Goal: Information Seeking & Learning: Check status

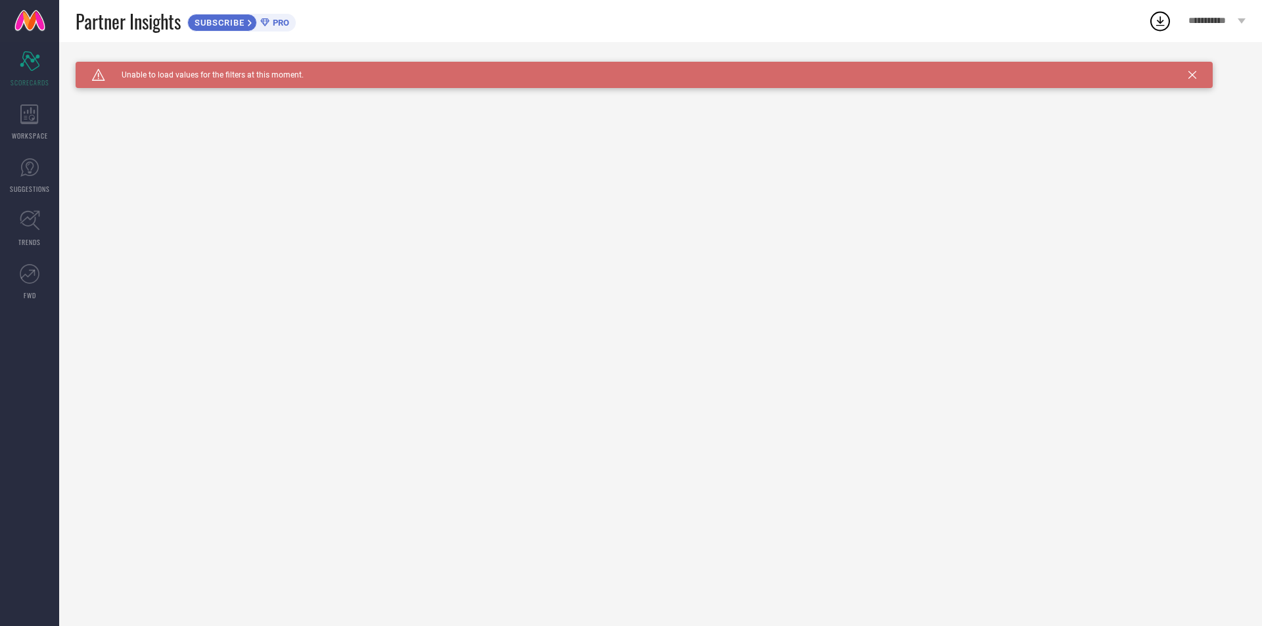
click at [271, 24] on span "PRO" at bounding box center [280, 23] width 20 height 10
click at [25, 68] on icon "Scorecard" at bounding box center [30, 61] width 20 height 20
click at [28, 117] on icon at bounding box center [29, 115] width 18 height 20
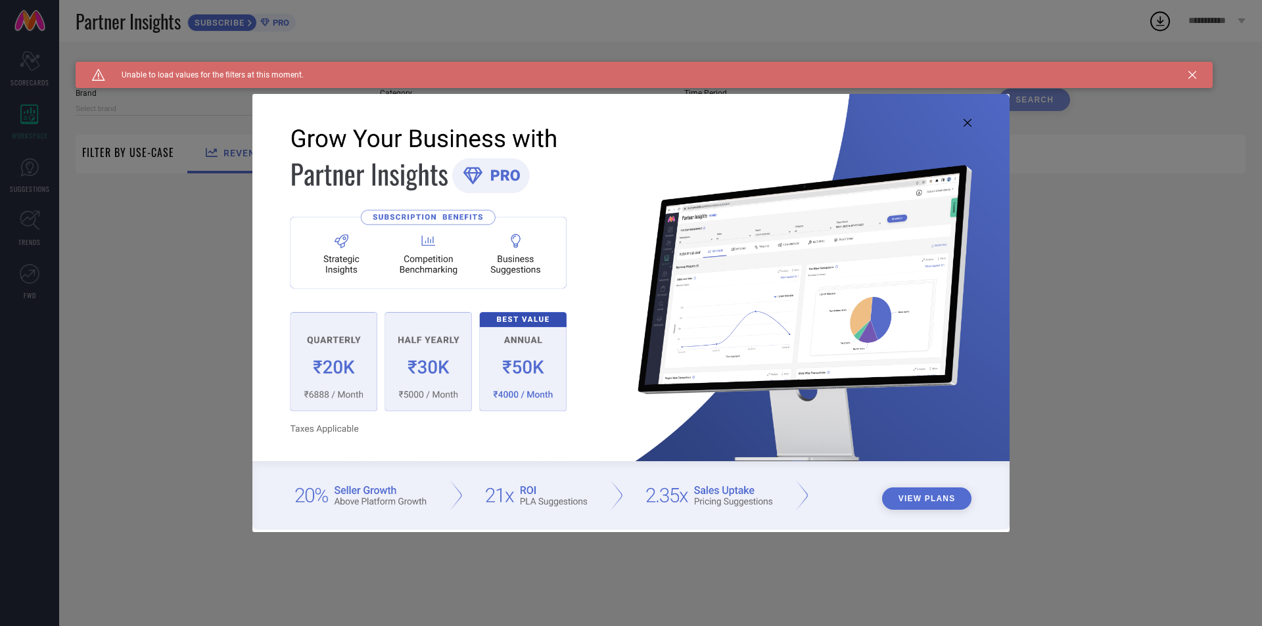
type input "1 STOP FASHION"
type input "All"
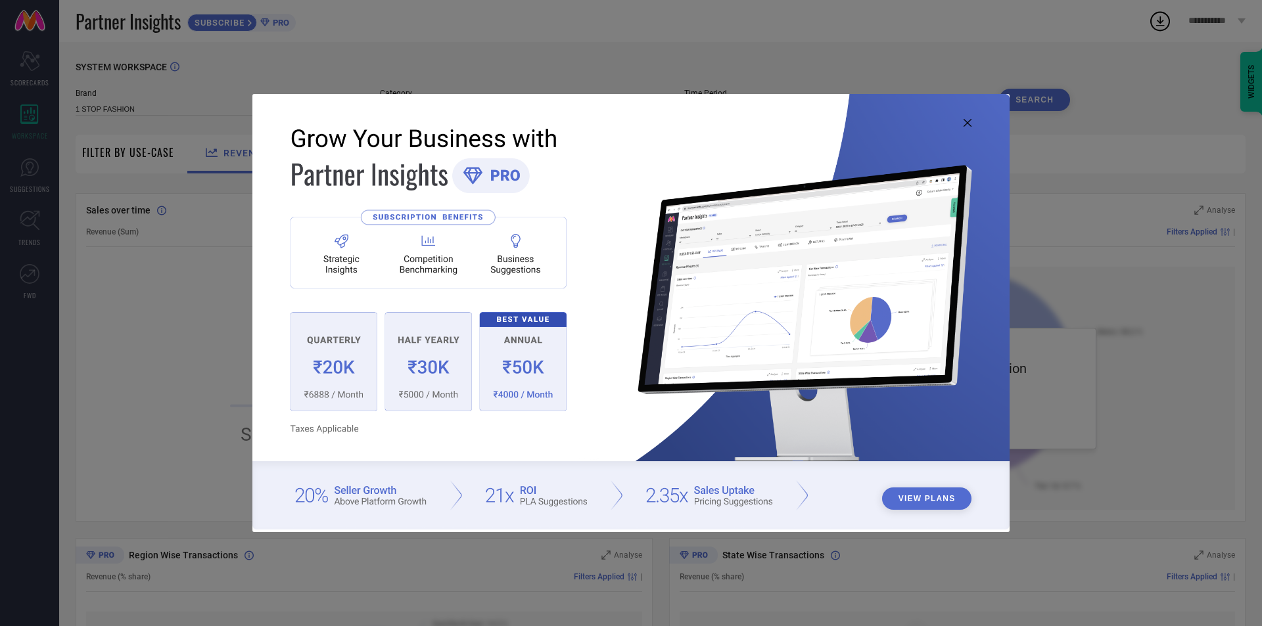
click at [196, 243] on div "View Plans" at bounding box center [631, 313] width 1262 height 626
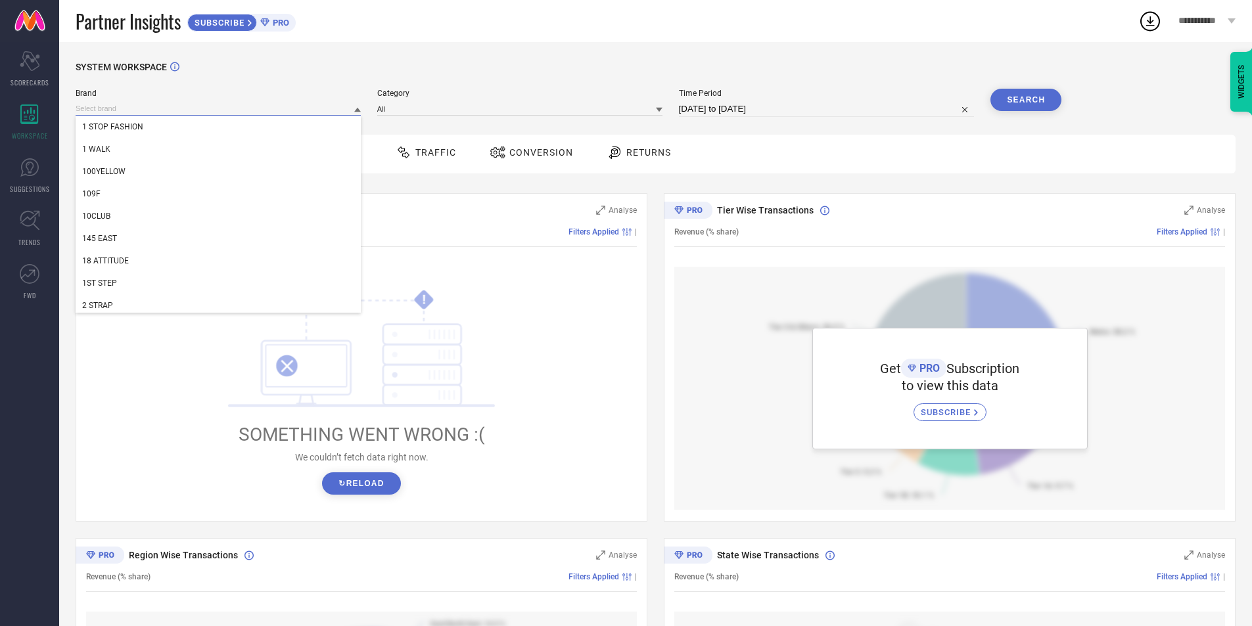
click at [272, 105] on input at bounding box center [218, 109] width 285 height 14
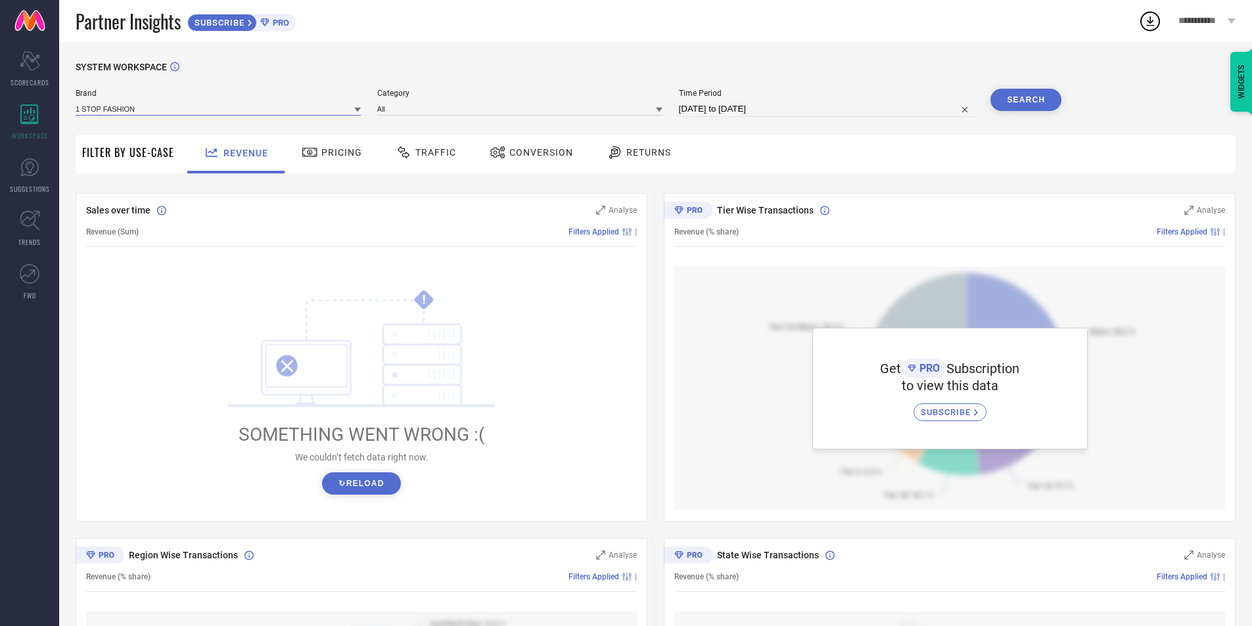
click at [261, 112] on input at bounding box center [218, 109] width 285 height 14
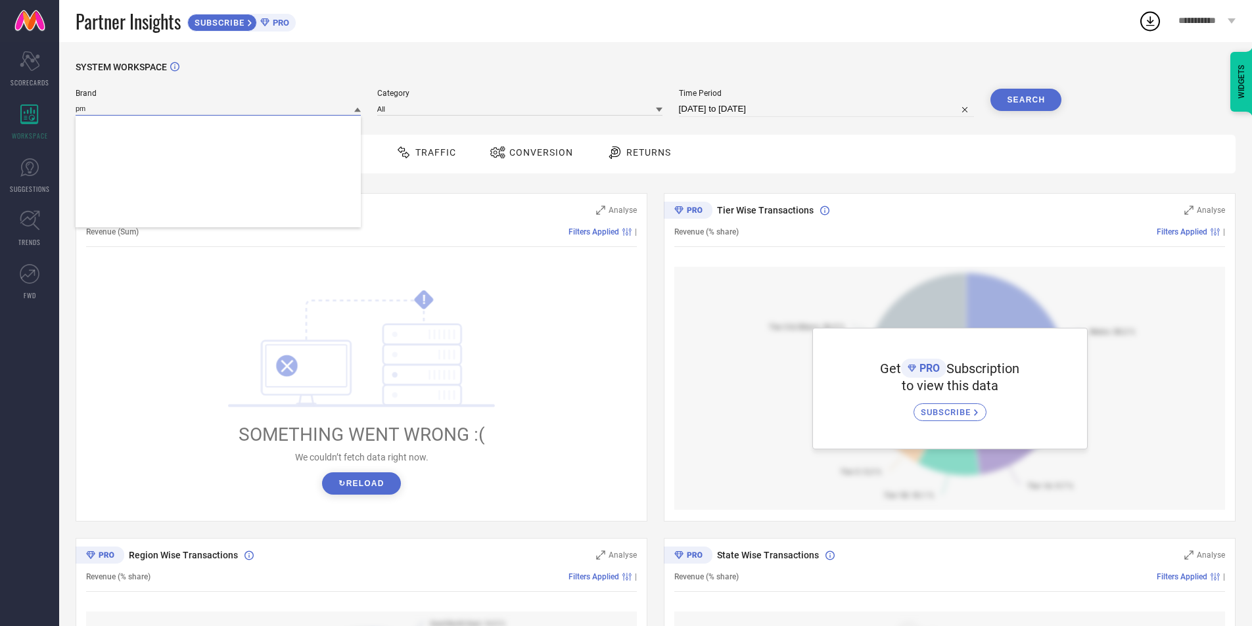
type input "p"
type input "g"
click at [552, 281] on div "! SOMETHING WENT WRONG :( We couldn’t fetch data right now. ↻ Reload" at bounding box center [361, 392] width 551 height 250
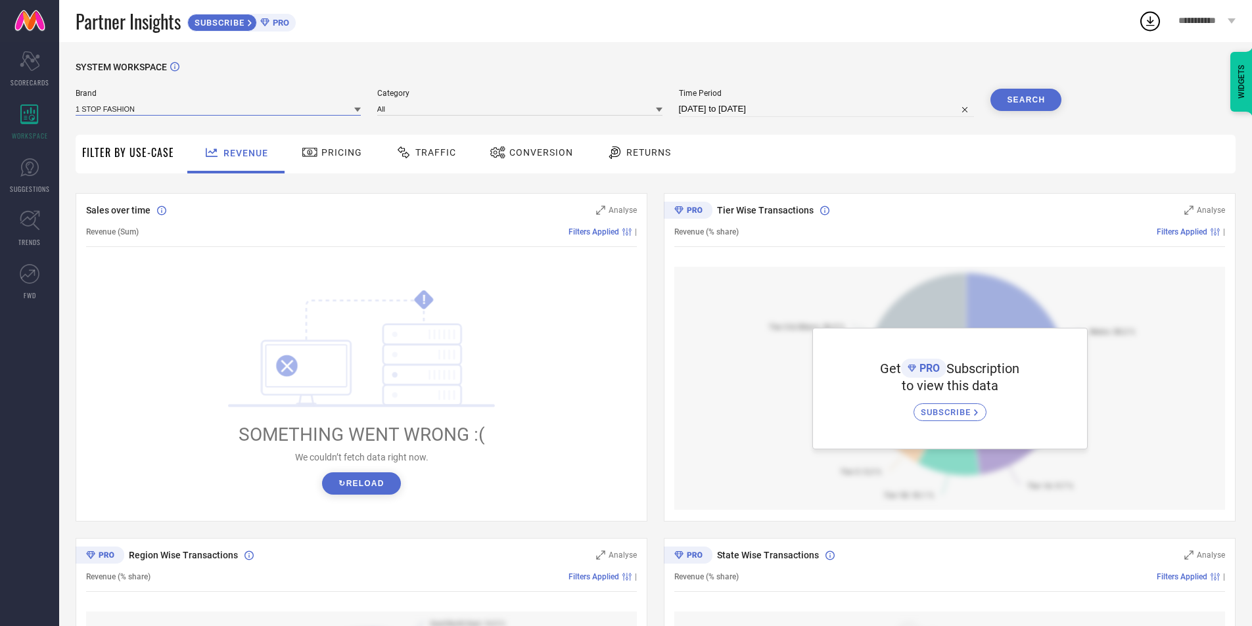
click at [243, 109] on input at bounding box center [218, 109] width 285 height 14
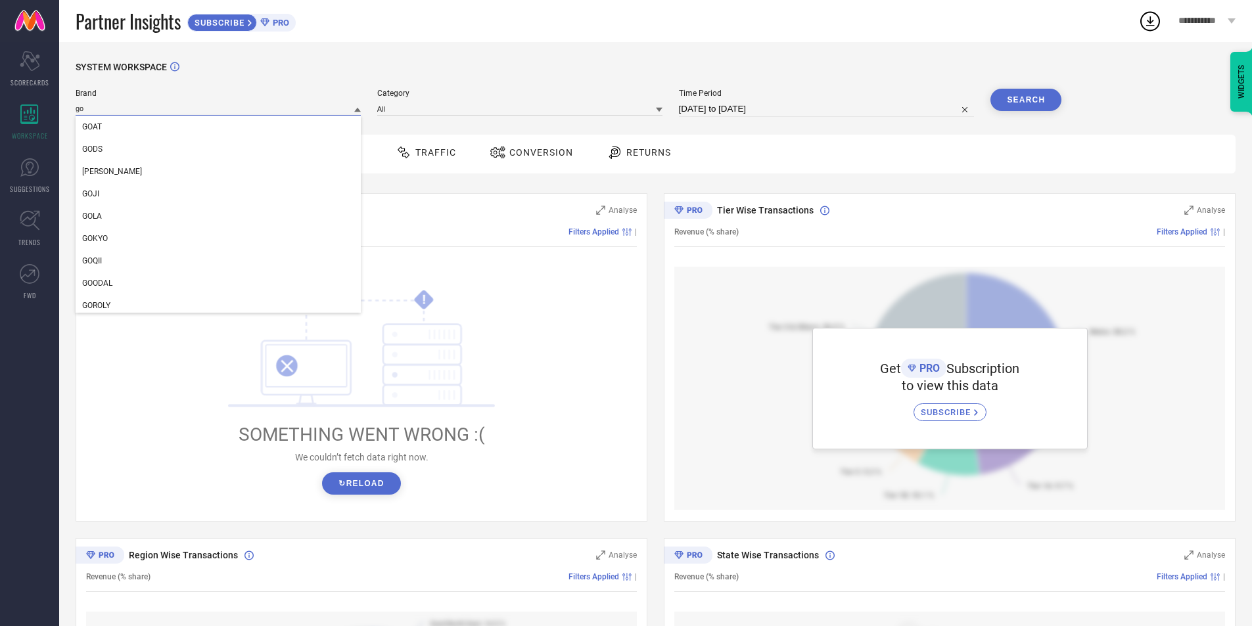
type input "gos"
click at [83, 110] on input "gos" at bounding box center [218, 109] width 285 height 14
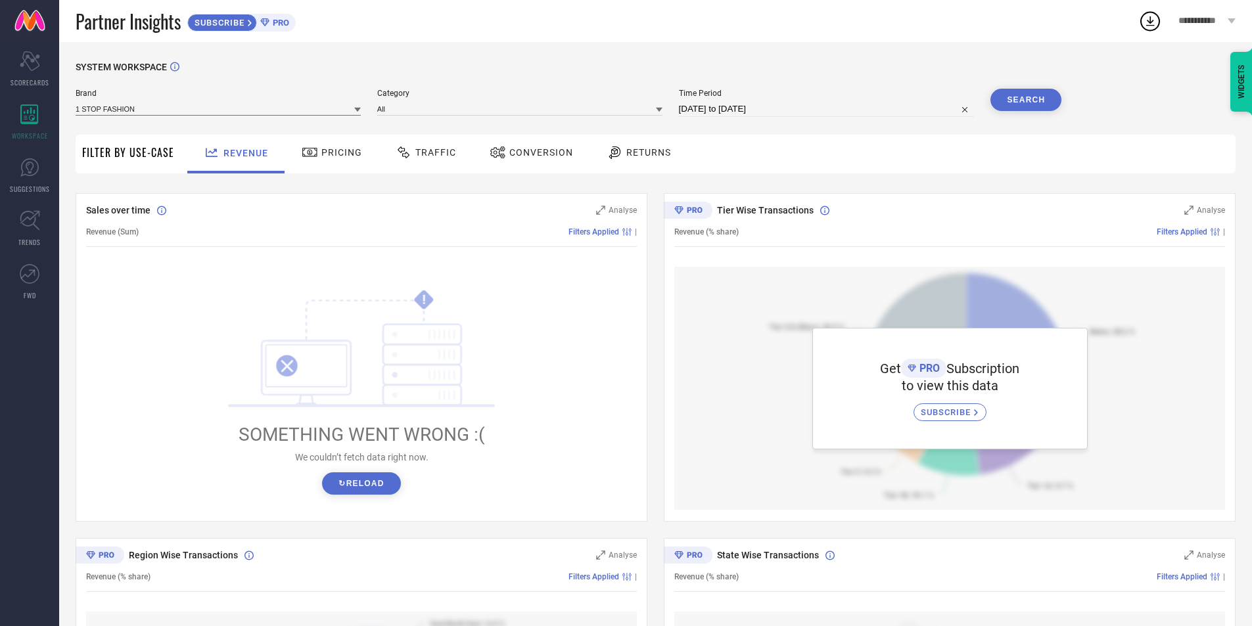
click at [83, 110] on input at bounding box center [218, 109] width 285 height 14
click at [162, 108] on input at bounding box center [218, 109] width 285 height 14
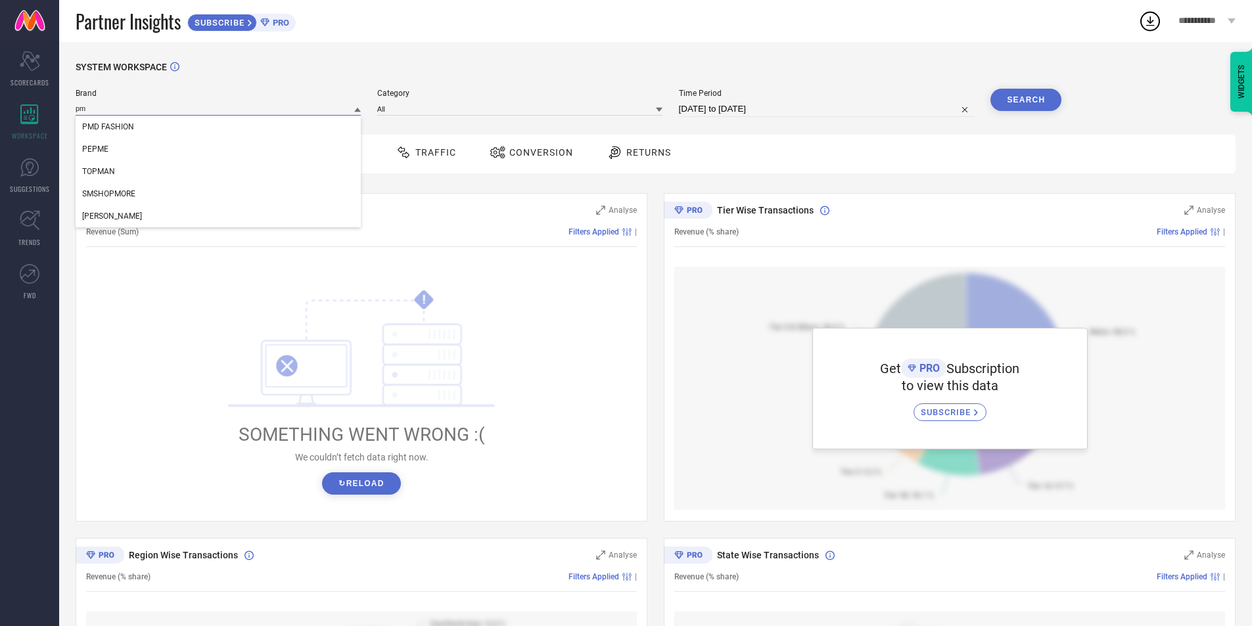
type input "p"
type input "i"
click at [552, 362] on div "! SOMETHING WENT WRONG :( We couldn’t fetch data right now. ↻ Reload" at bounding box center [361, 392] width 551 height 250
click at [474, 113] on input at bounding box center [519, 109] width 285 height 14
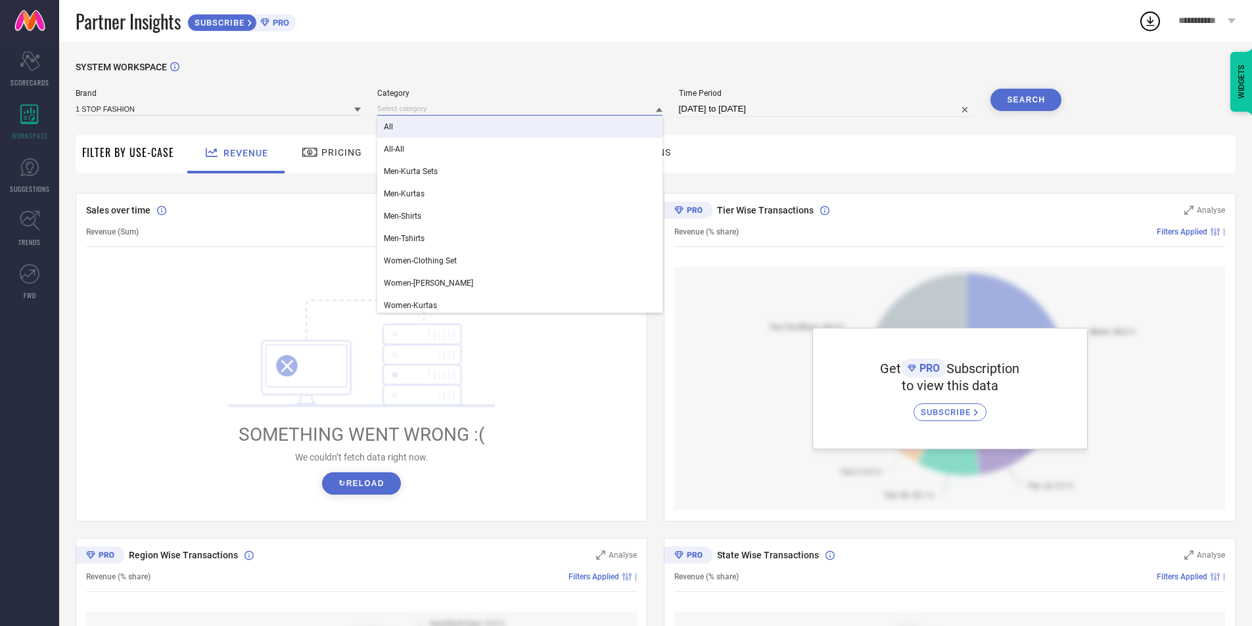
click at [754, 112] on input "[DATE] to [DATE]" at bounding box center [827, 109] width 296 height 16
select select "8"
select select "2025"
select select "9"
select select "2025"
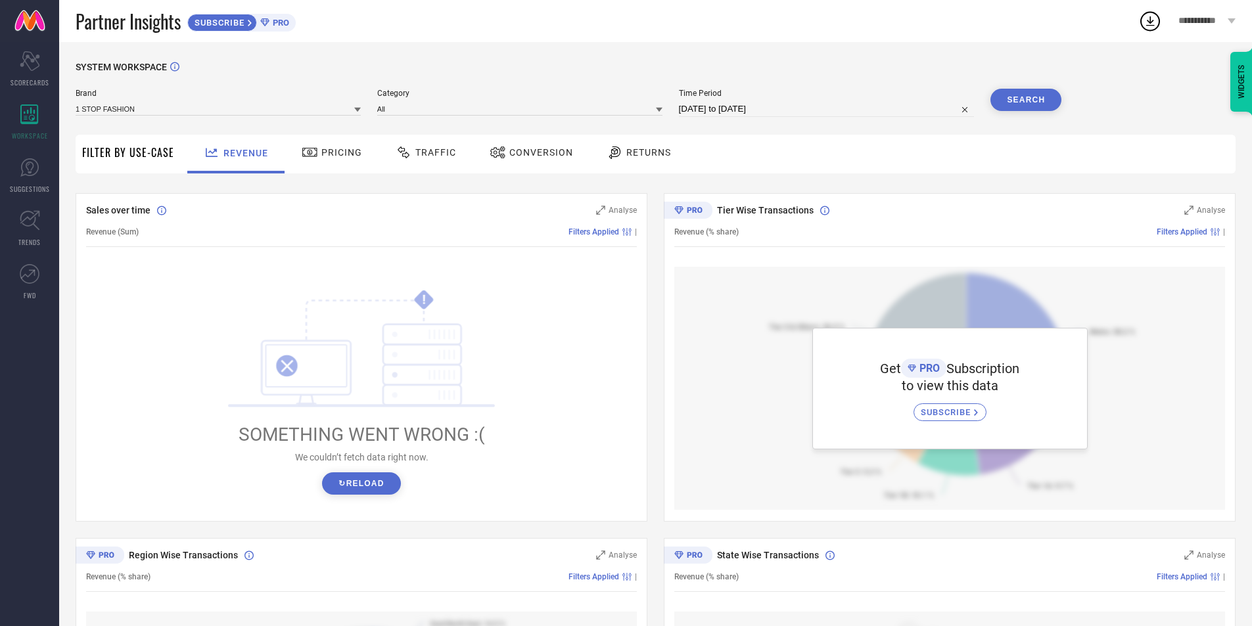
click at [652, 81] on div "SYSTEM WORKSPACE" at bounding box center [656, 75] width 1160 height 27
drag, startPoint x: 1099, startPoint y: 424, endPoint x: 1236, endPoint y: 488, distance: 151.1
click at [1236, 488] on div "SYSTEM WORKSPACE Brand 1 STOP FASHION Category All Time Period [DATE] to [DATE]…" at bounding box center [655, 464] width 1193 height 845
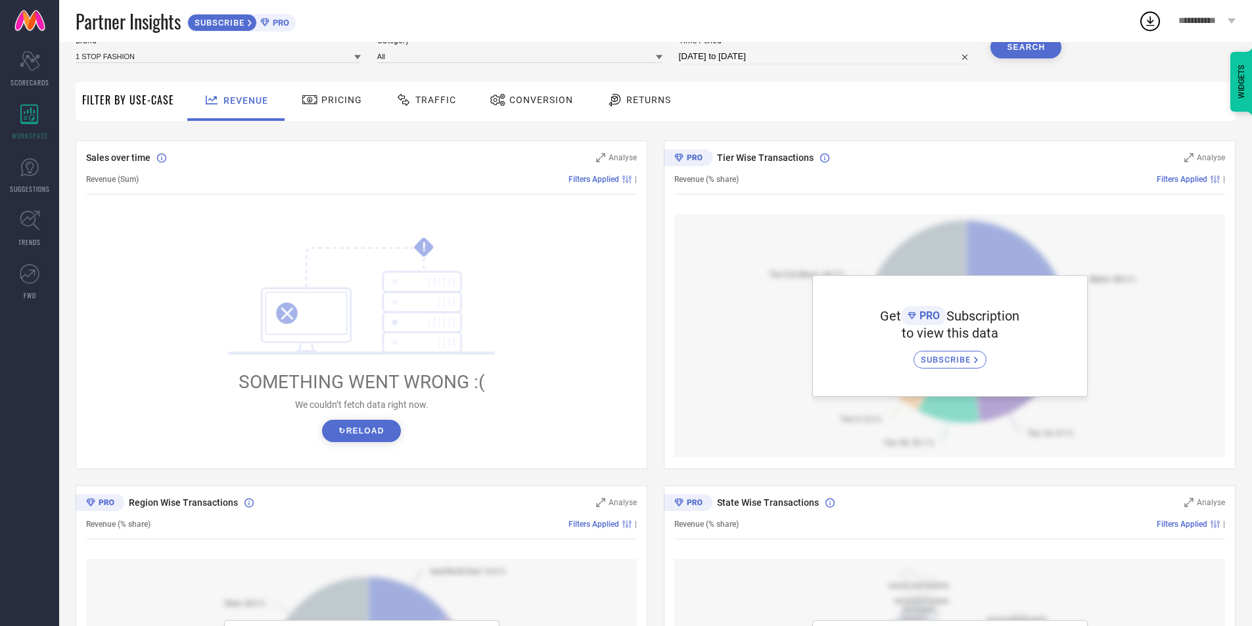
scroll to position [131, 0]
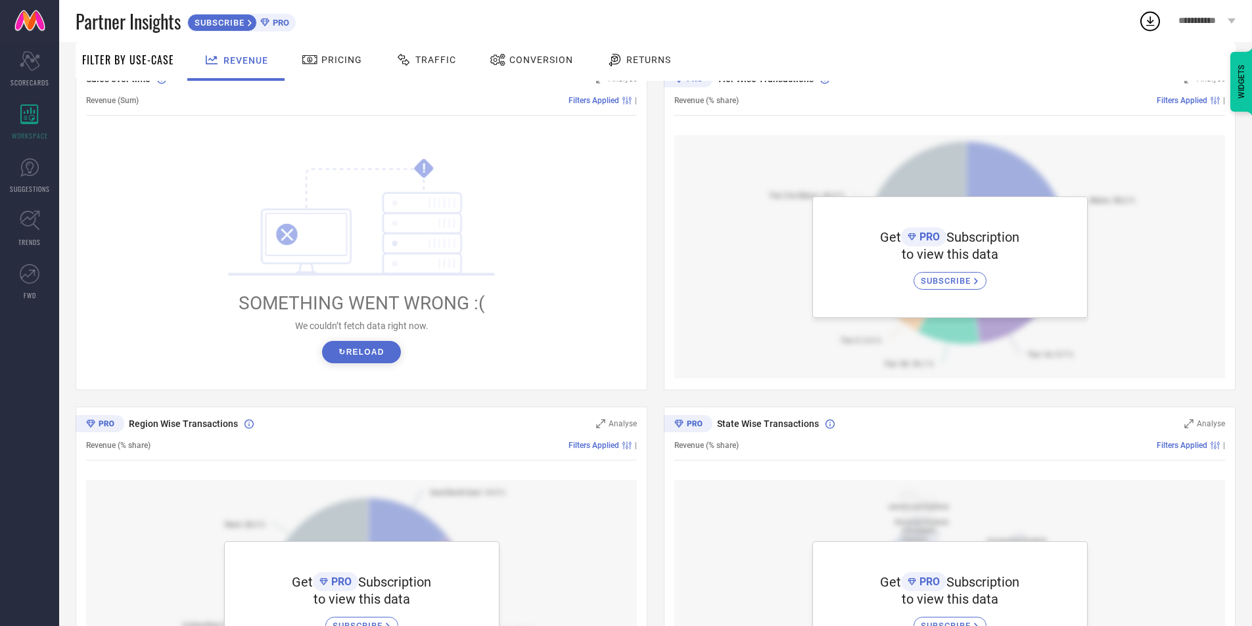
click at [373, 355] on button "↻ Reload" at bounding box center [361, 352] width 78 height 22
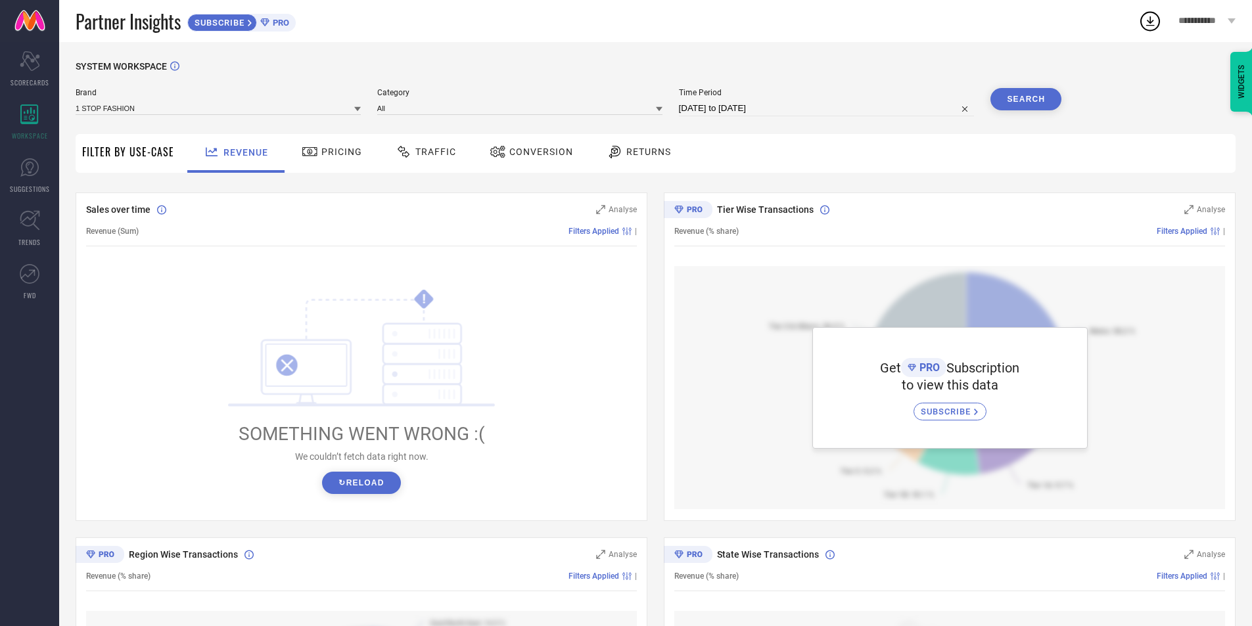
scroll to position [0, 0]
click at [367, 481] on button "↻ Reload" at bounding box center [361, 484] width 78 height 22
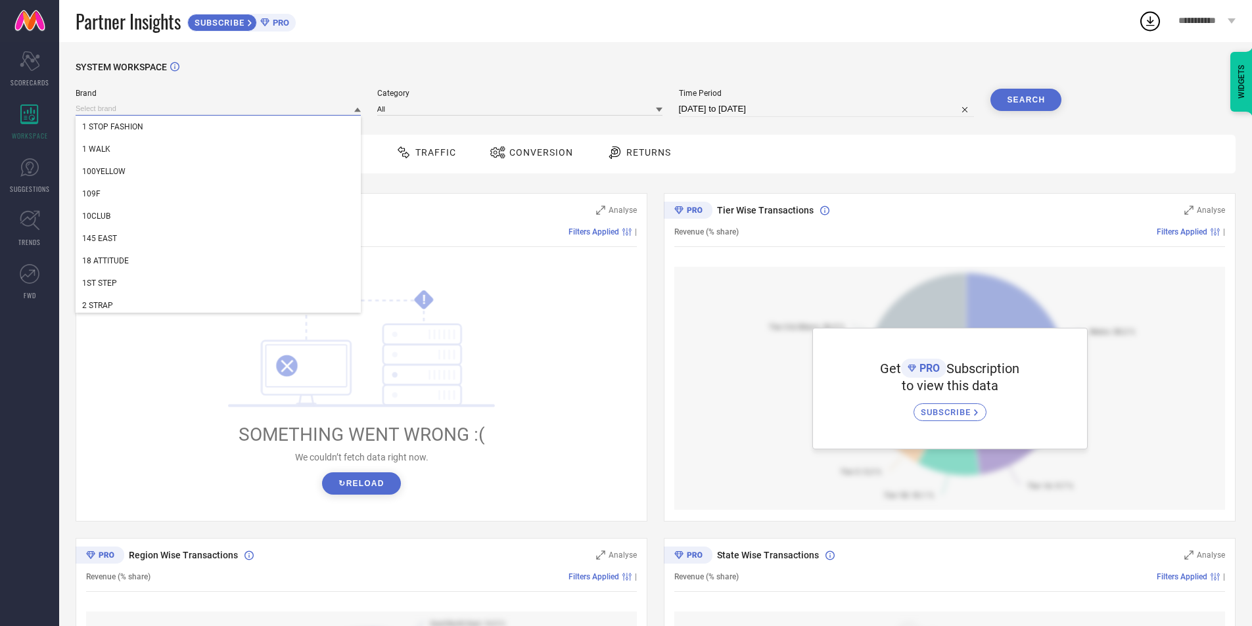
click at [248, 112] on input at bounding box center [218, 109] width 285 height 14
click at [130, 122] on div "1 STOP FASHION" at bounding box center [218, 127] width 285 height 22
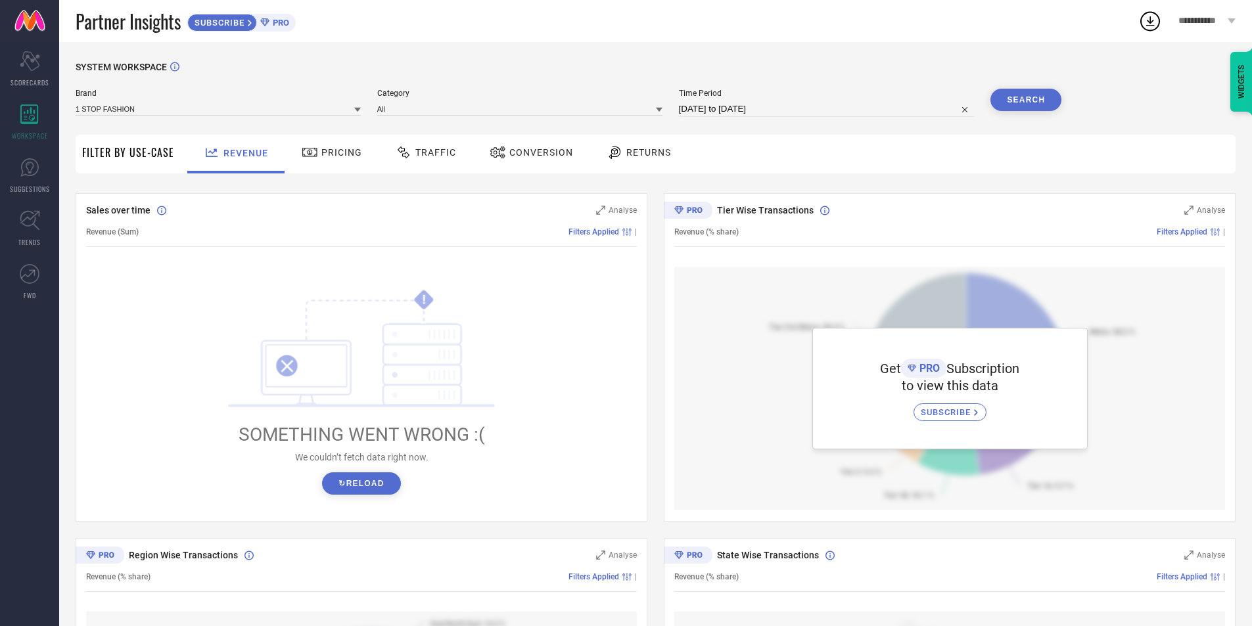
click at [368, 483] on button "↻ Reload" at bounding box center [361, 484] width 78 height 22
click at [607, 154] on icon at bounding box center [615, 153] width 16 height 16
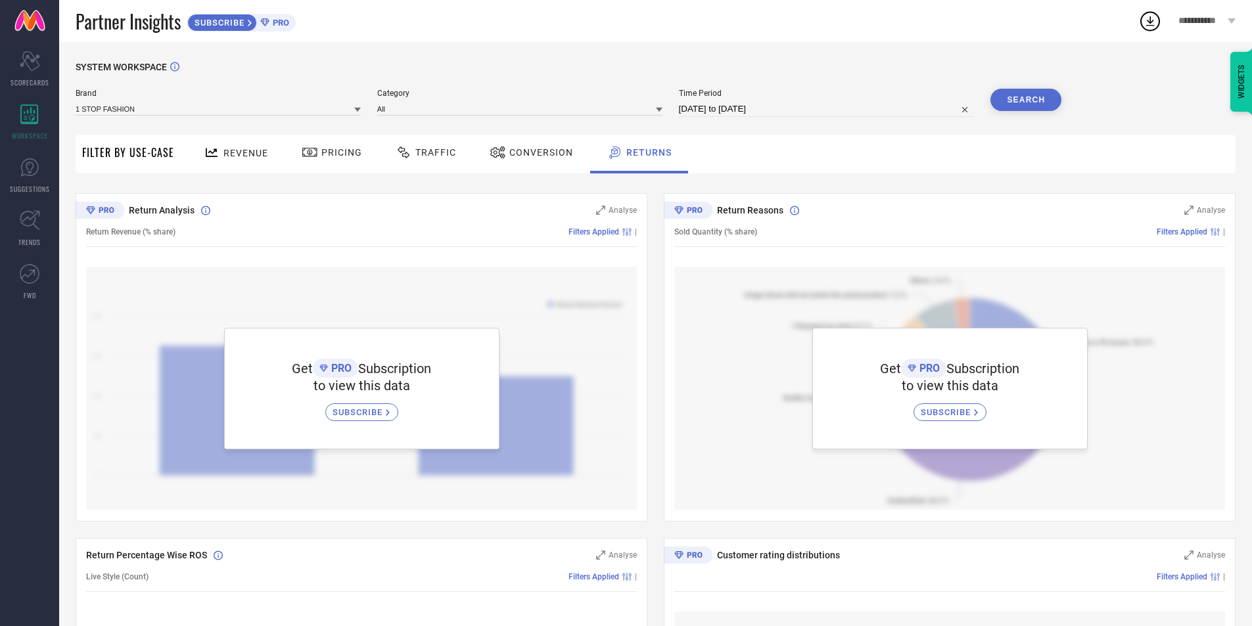
click at [515, 150] on span "Conversion" at bounding box center [541, 152] width 64 height 11
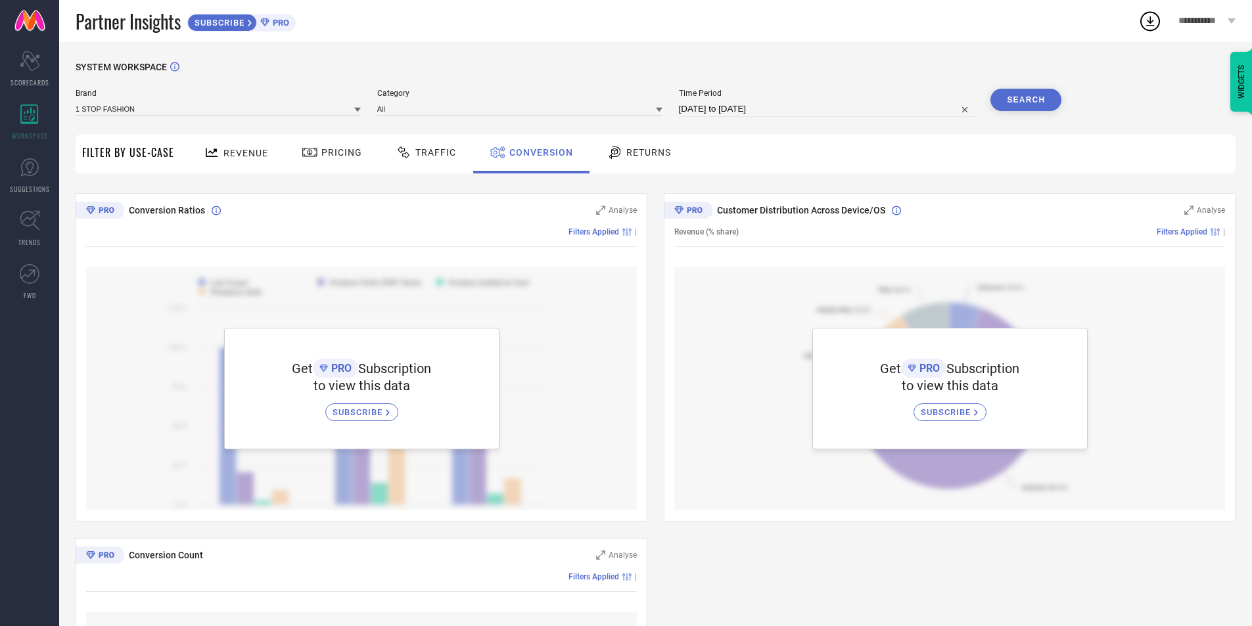
click at [427, 156] on span "Traffic" at bounding box center [435, 152] width 41 height 11
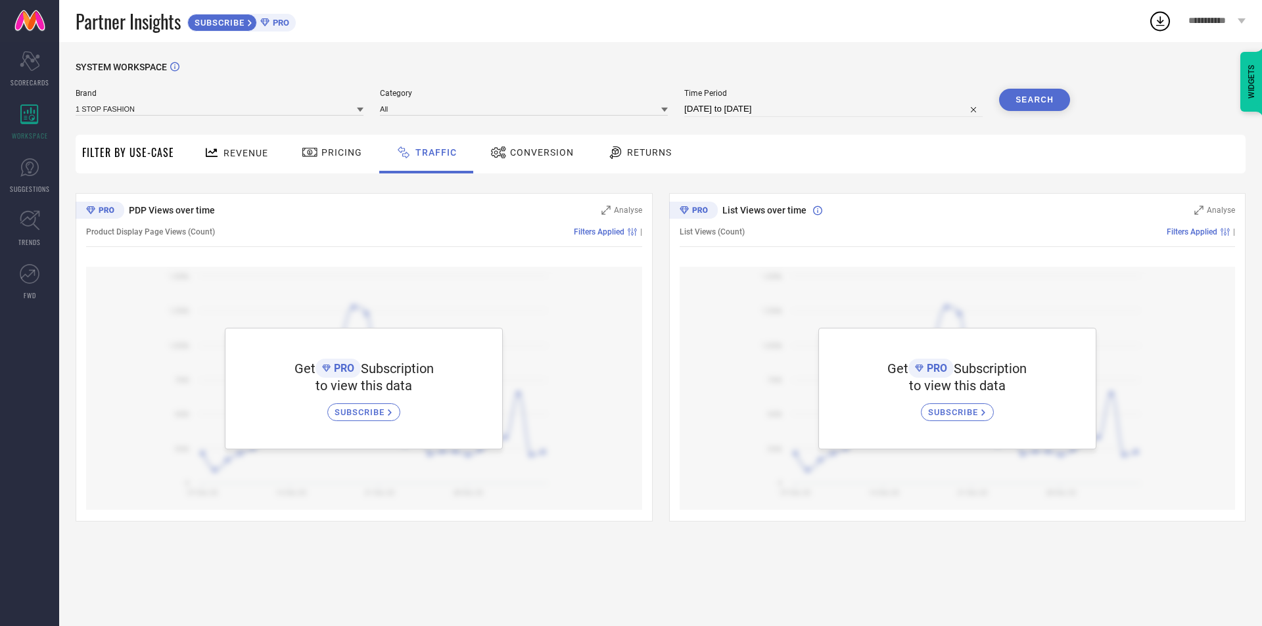
click at [340, 154] on span "Pricing" at bounding box center [341, 152] width 41 height 11
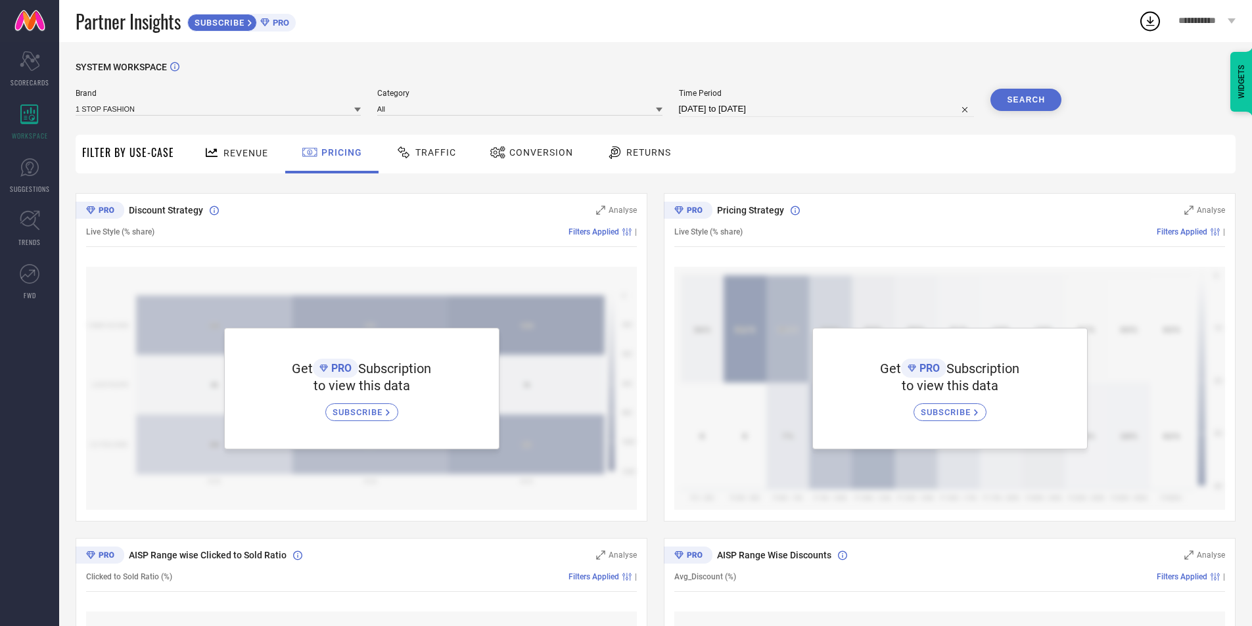
click at [237, 24] on span "SUBSCRIBE" at bounding box center [218, 23] width 60 height 10
click at [275, 18] on span "PRO" at bounding box center [280, 23] width 20 height 10
click at [255, 164] on div "Revenue" at bounding box center [235, 152] width 71 height 23
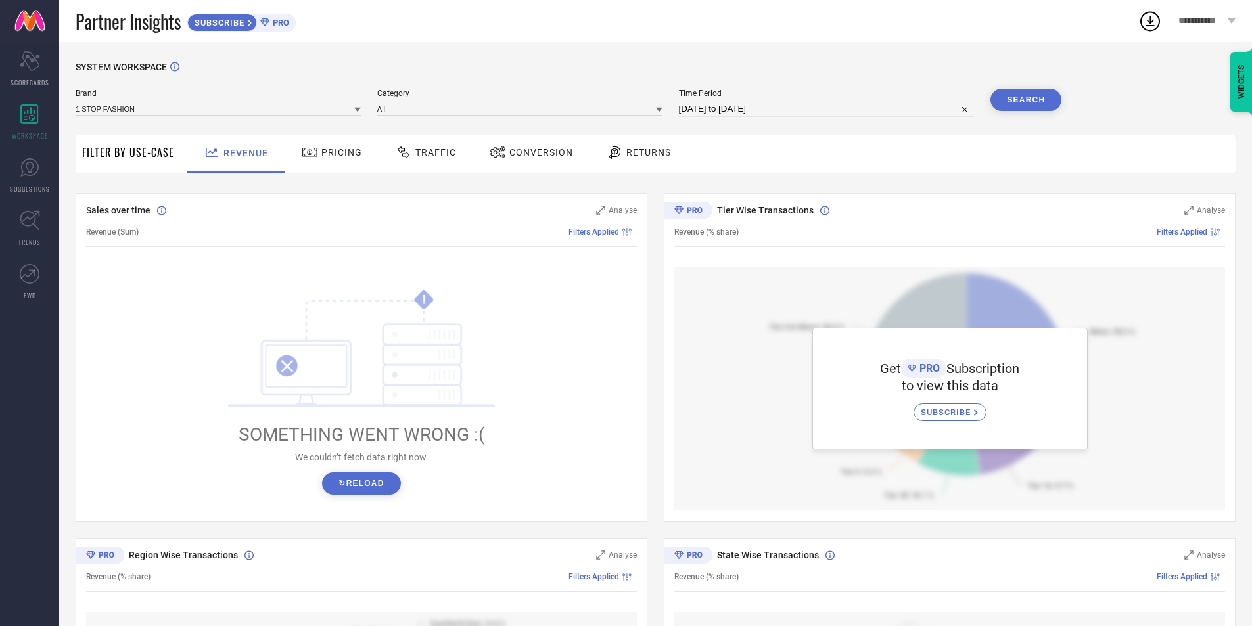
click at [224, 20] on span "SUBSCRIBE" at bounding box center [218, 23] width 60 height 10
click at [14, 174] on link "SUGGESTIONS" at bounding box center [29, 175] width 59 height 53
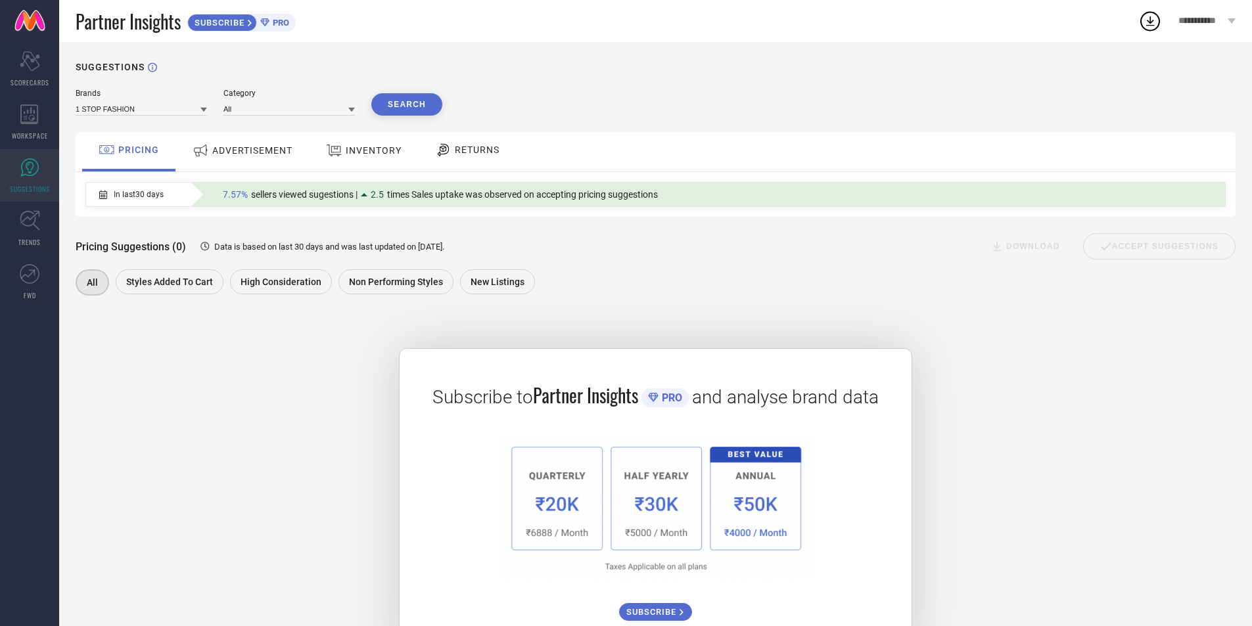
click at [267, 154] on span "ADVERTISEMENT" at bounding box center [252, 150] width 80 height 11
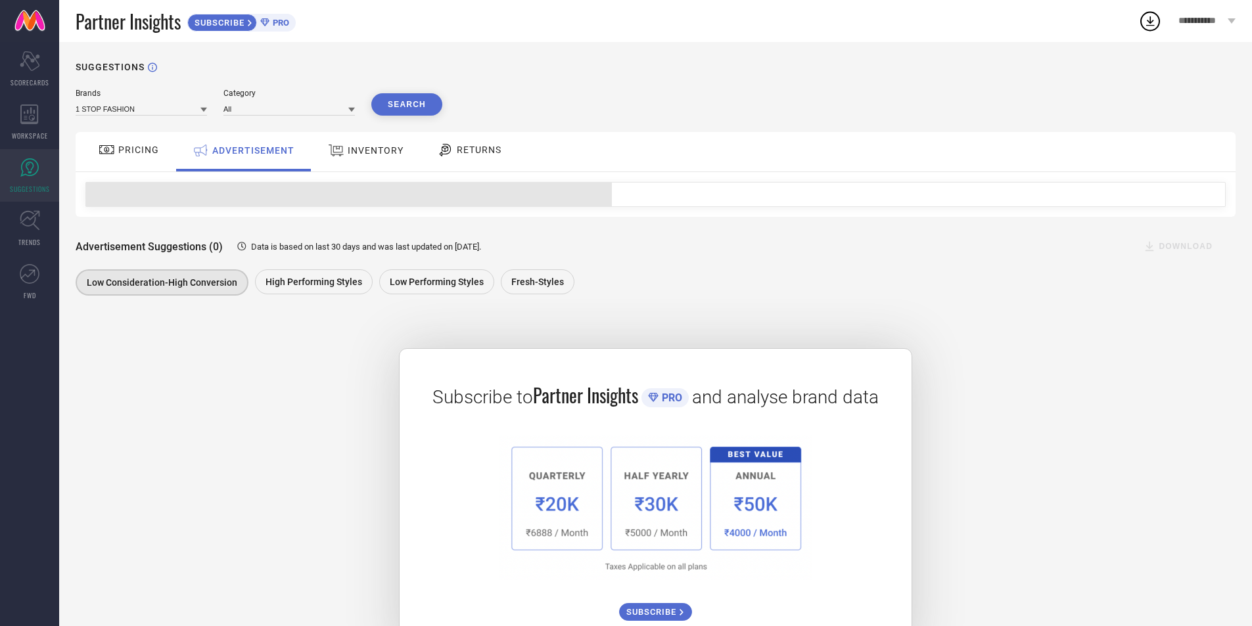
click at [340, 162] on div "INVENTORY" at bounding box center [366, 151] width 82 height 24
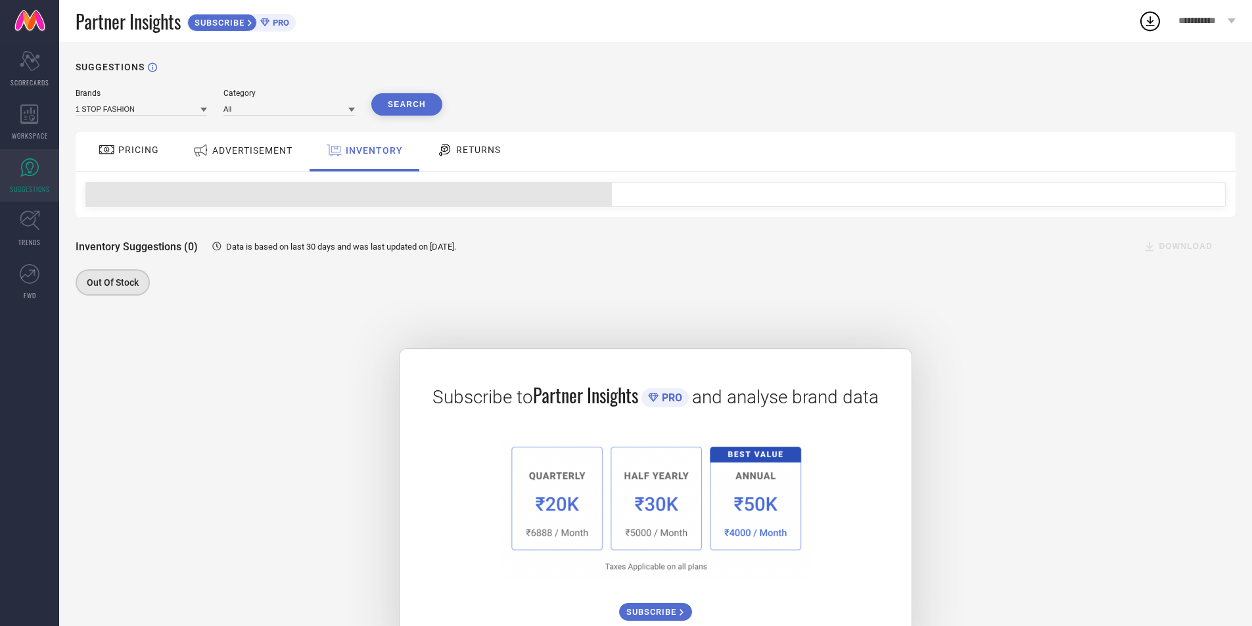
click at [479, 157] on div "RETURNS" at bounding box center [468, 150] width 71 height 22
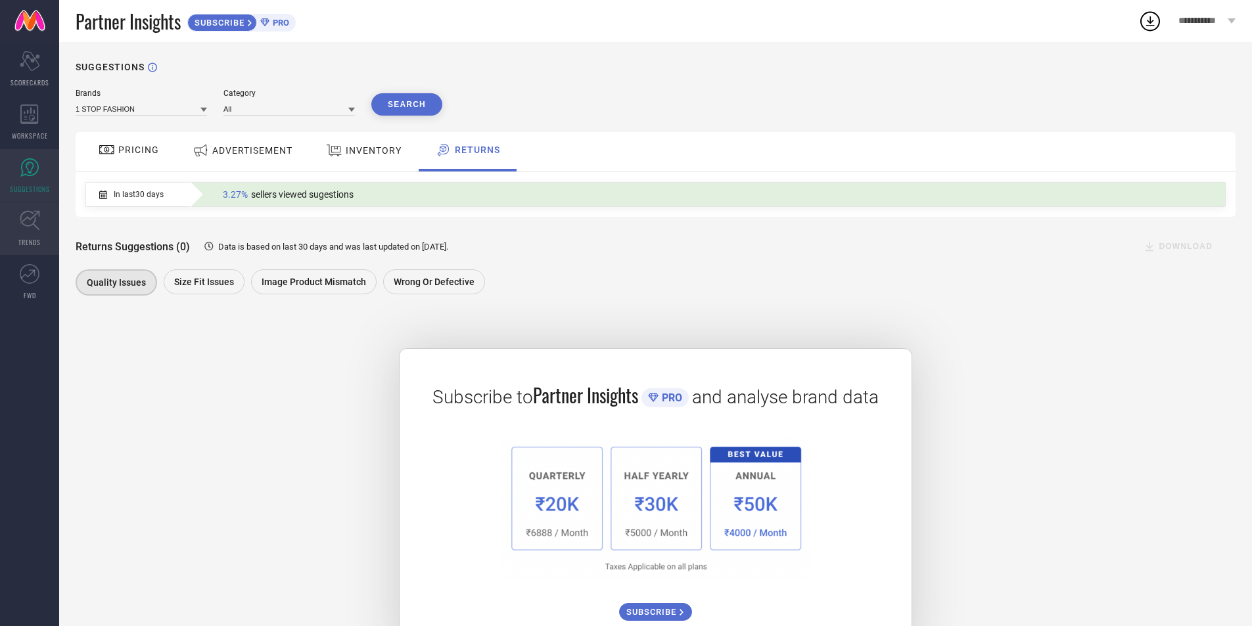
click at [43, 233] on link "TRENDS" at bounding box center [29, 228] width 59 height 53
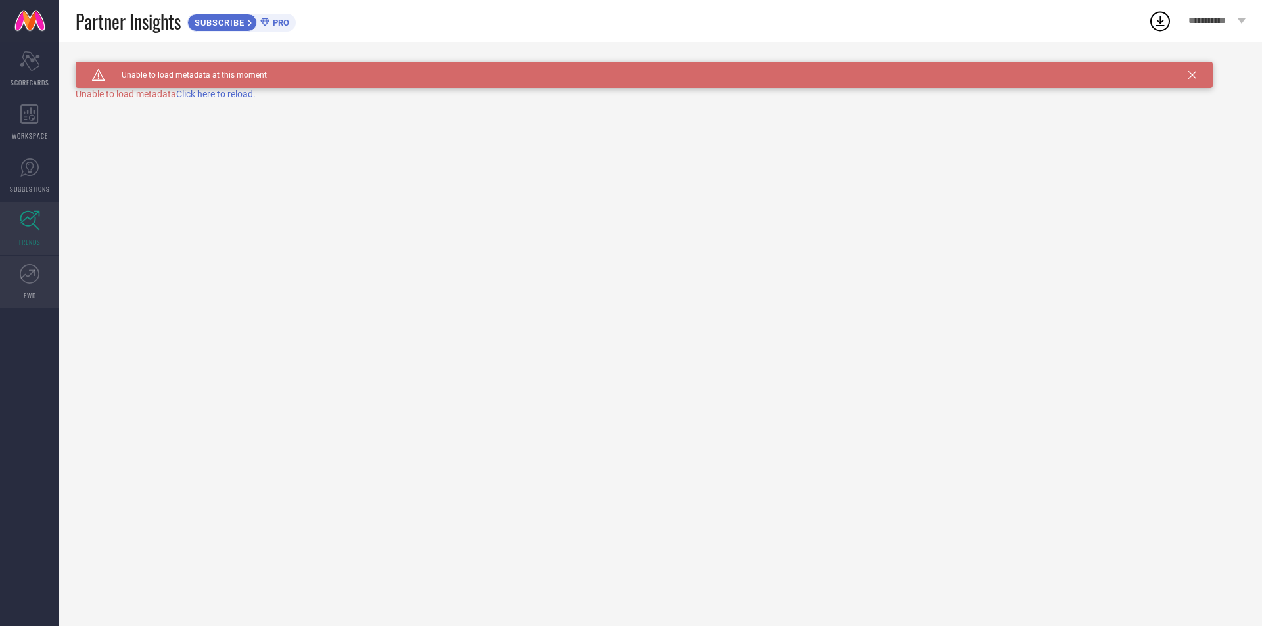
click at [17, 278] on link "FWD" at bounding box center [29, 282] width 59 height 53
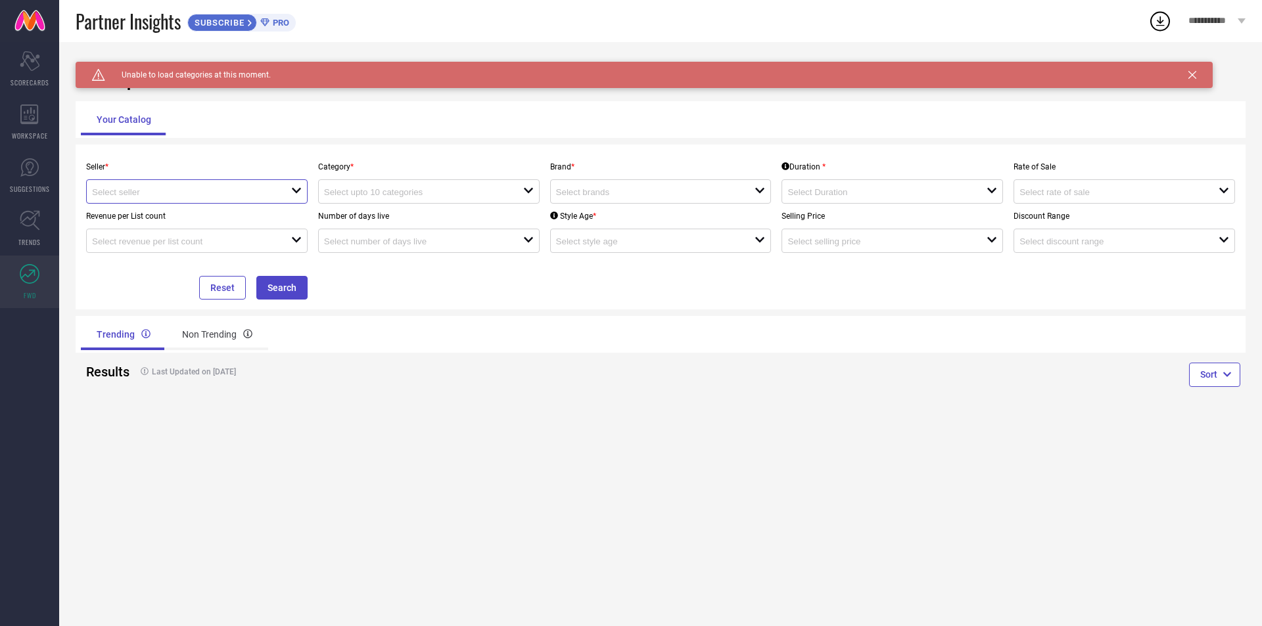
click at [145, 192] on input at bounding box center [181, 192] width 179 height 10
click at [101, 219] on input "radio" at bounding box center [104, 219] width 10 height 10
type input "Myntra ( MINT_1 )"
click at [371, 191] on input at bounding box center [413, 192] width 179 height 10
click at [424, 323] on div "Trending Non Trending" at bounding box center [368, 335] width 575 height 32
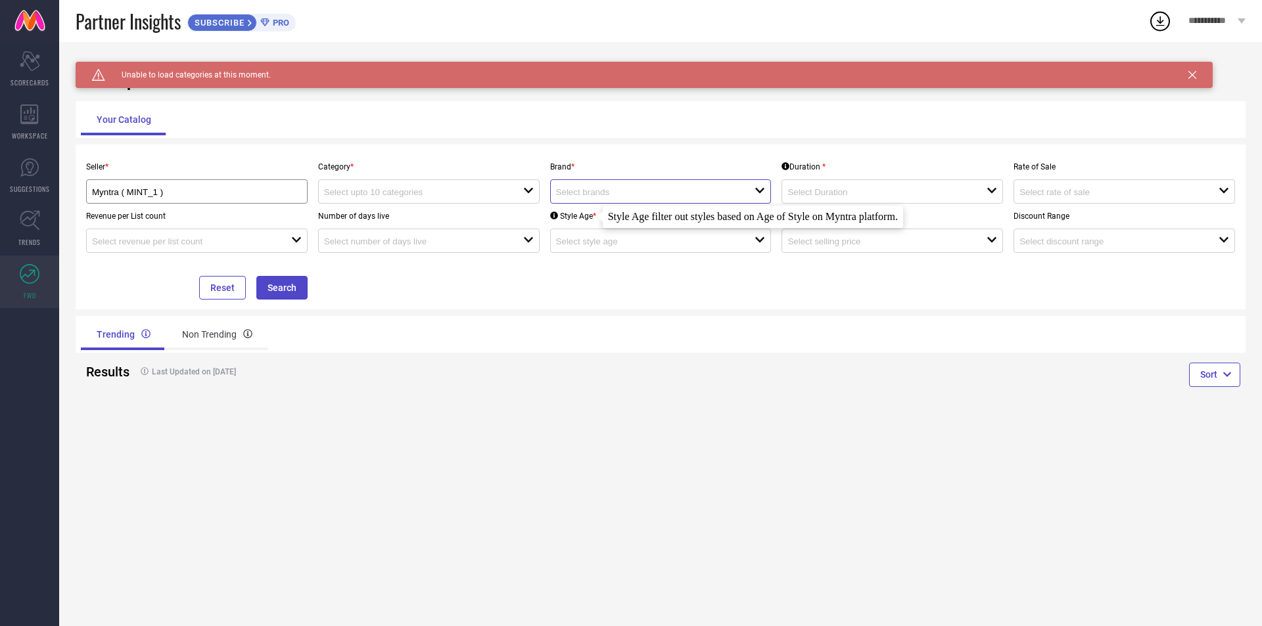
click at [575, 193] on input at bounding box center [645, 192] width 179 height 10
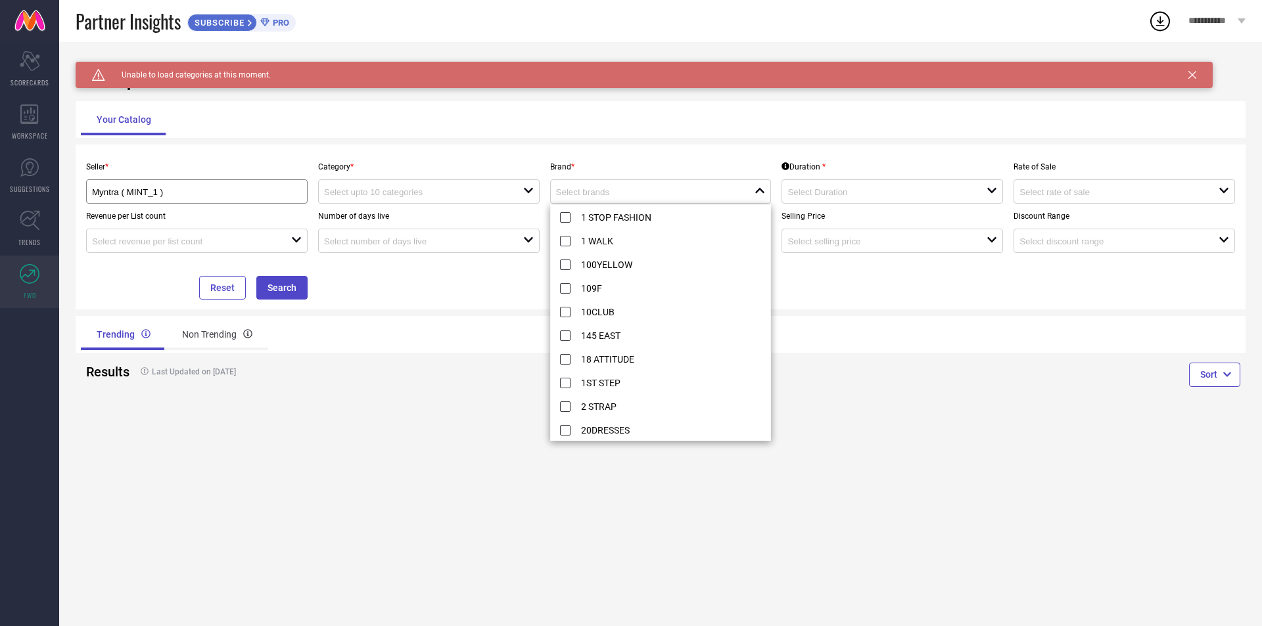
click at [470, 304] on div "Seller * Myntra ( MINT_1 ) Category * open Brand * close Duration * open Rate o…" at bounding box center [661, 227] width 1170 height 165
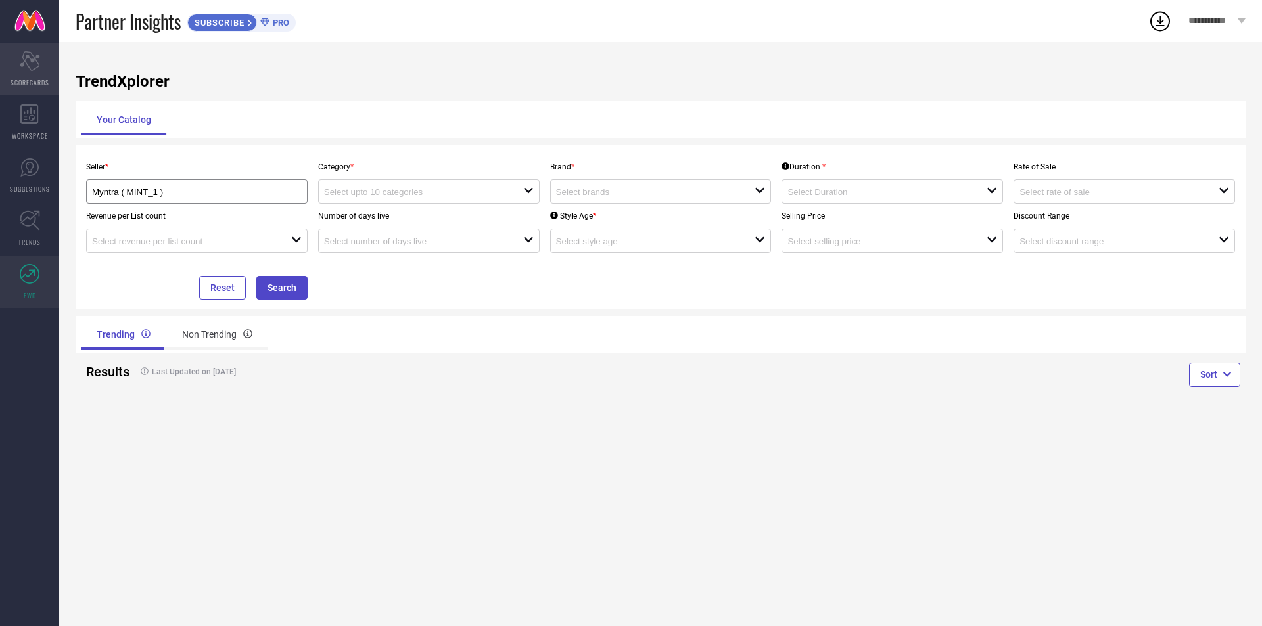
click at [21, 61] on icon "Scorecard" at bounding box center [30, 61] width 20 height 20
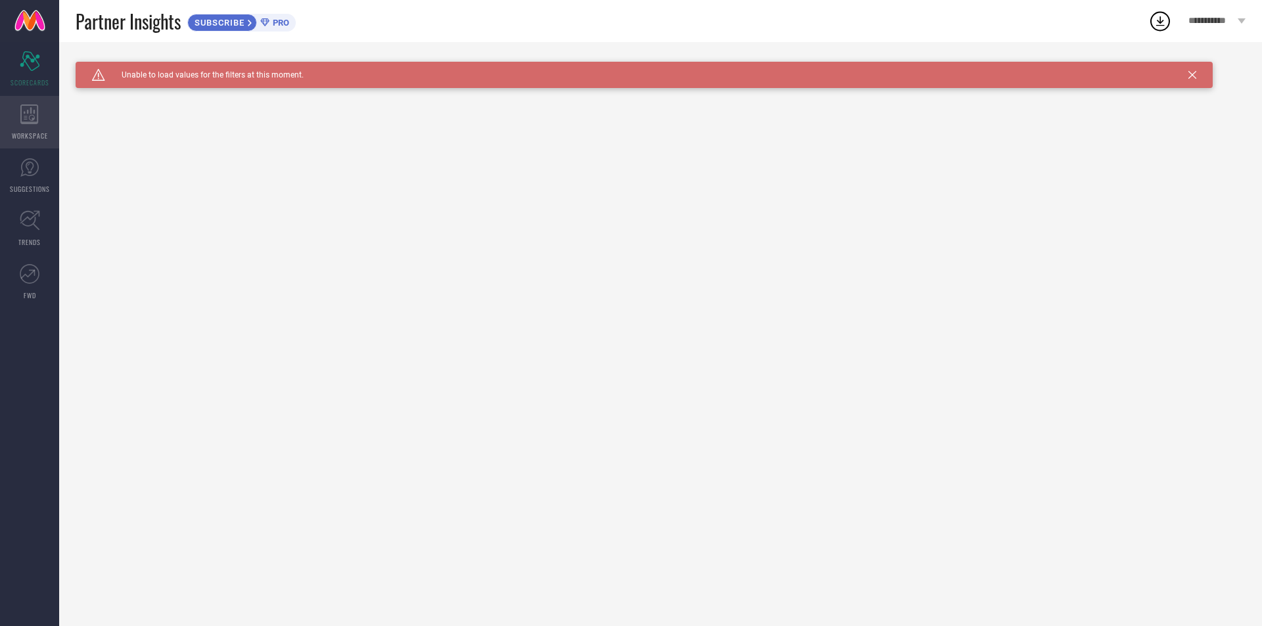
click at [35, 115] on icon at bounding box center [29, 115] width 18 height 20
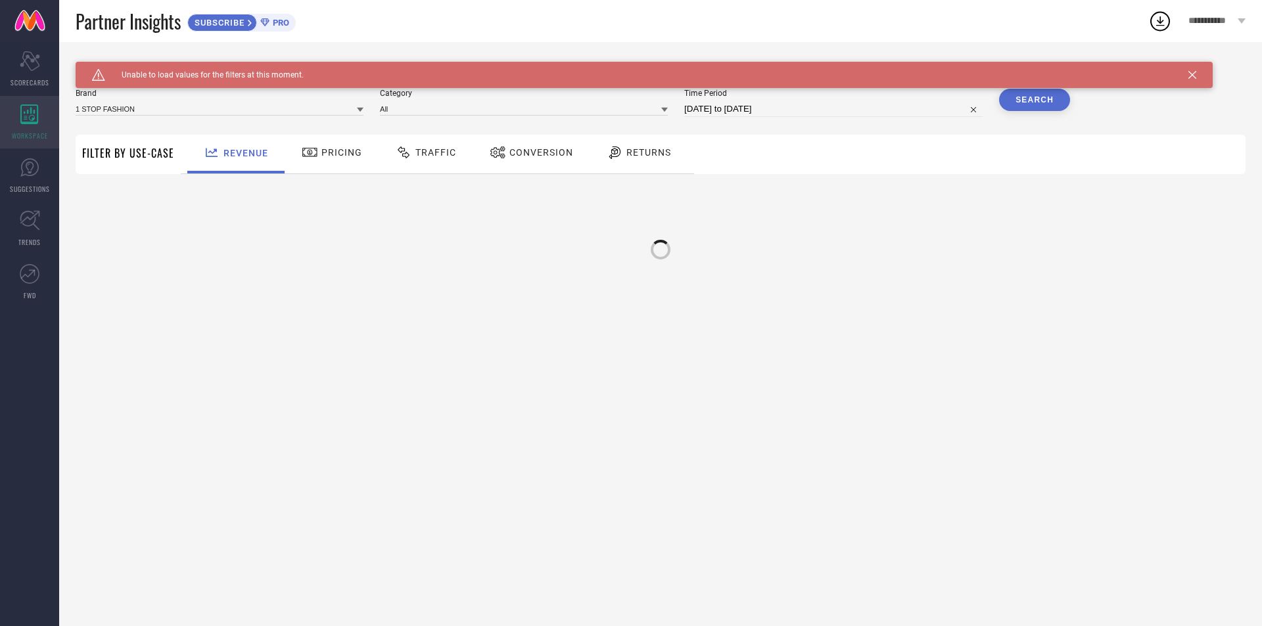
type input "1 STOP FASHION"
type input "All"
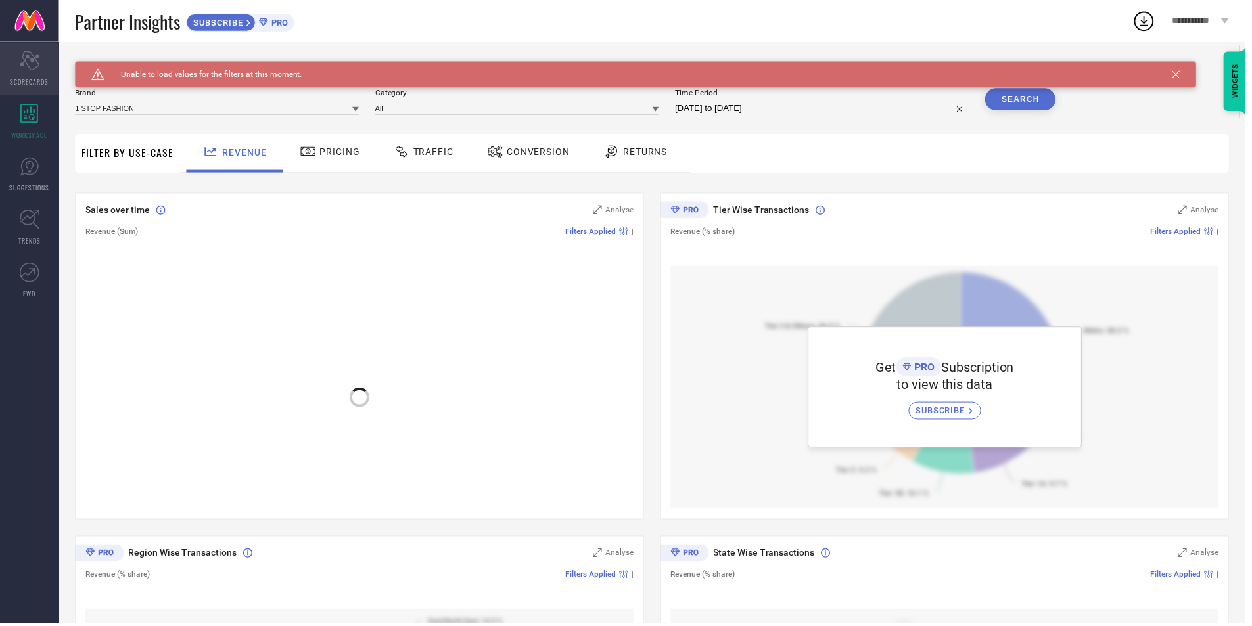
click at [27, 58] on icon at bounding box center [30, 61] width 20 height 20
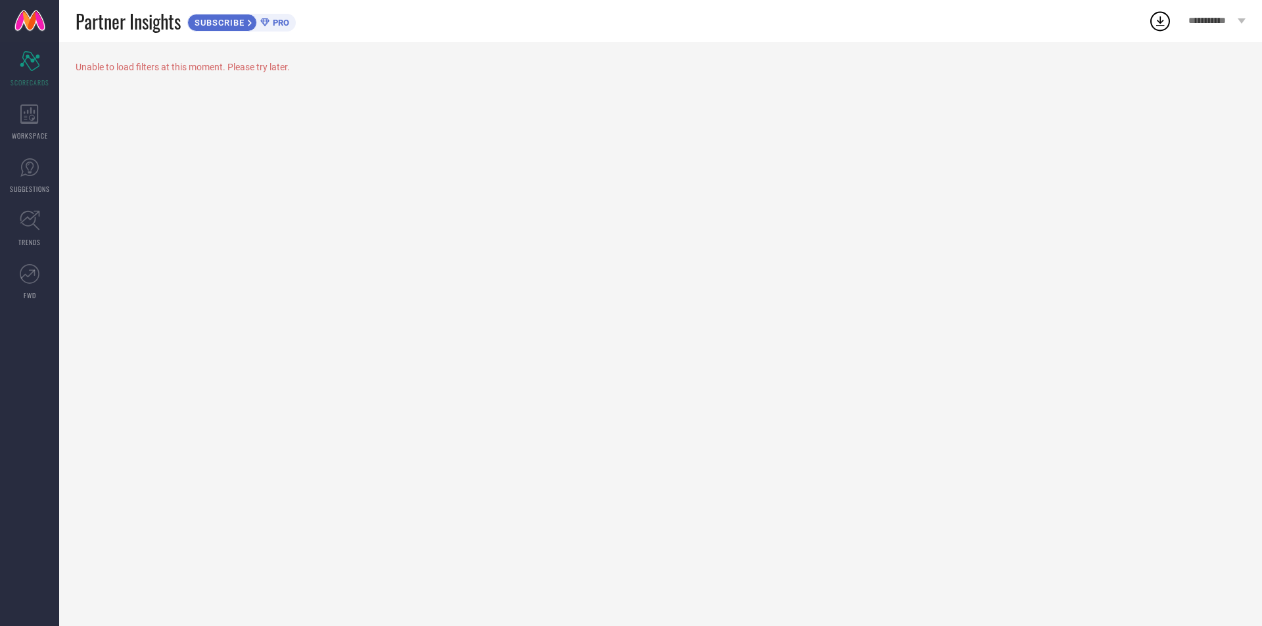
click at [1157, 27] on icon at bounding box center [1160, 21] width 24 height 24
click at [590, 183] on div "Unable to load filters at this moment. Please try later." at bounding box center [660, 334] width 1203 height 584
click at [35, 114] on icon at bounding box center [29, 115] width 18 height 20
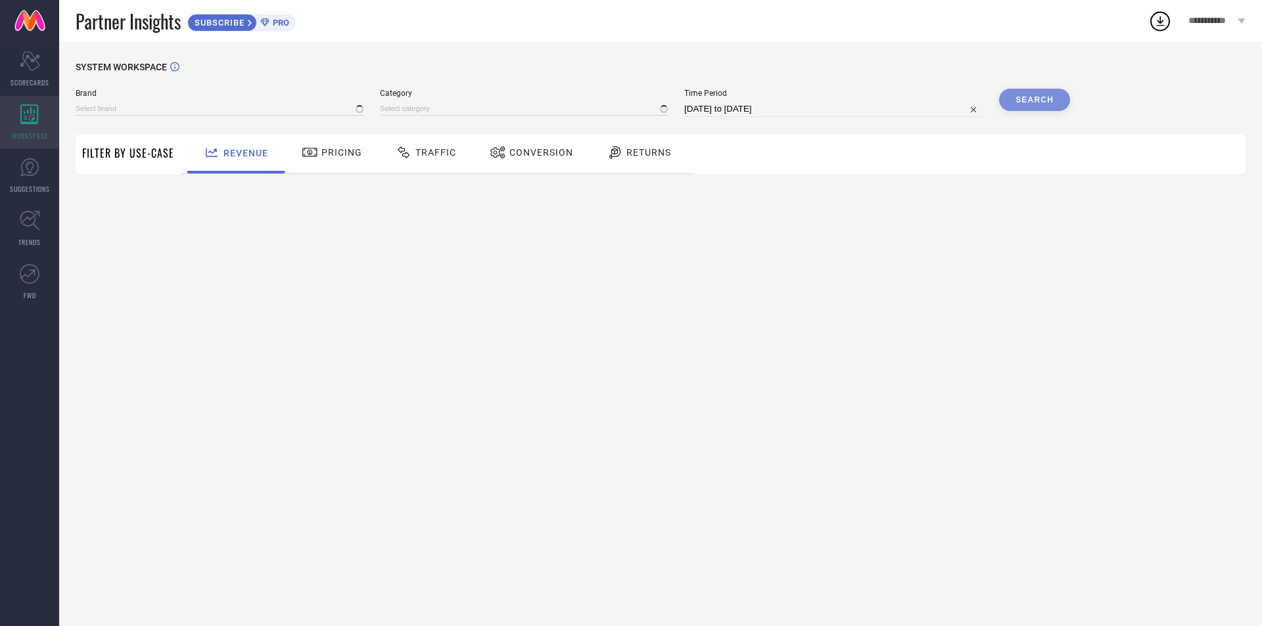
type input "1 STOP FASHION"
type input "All"
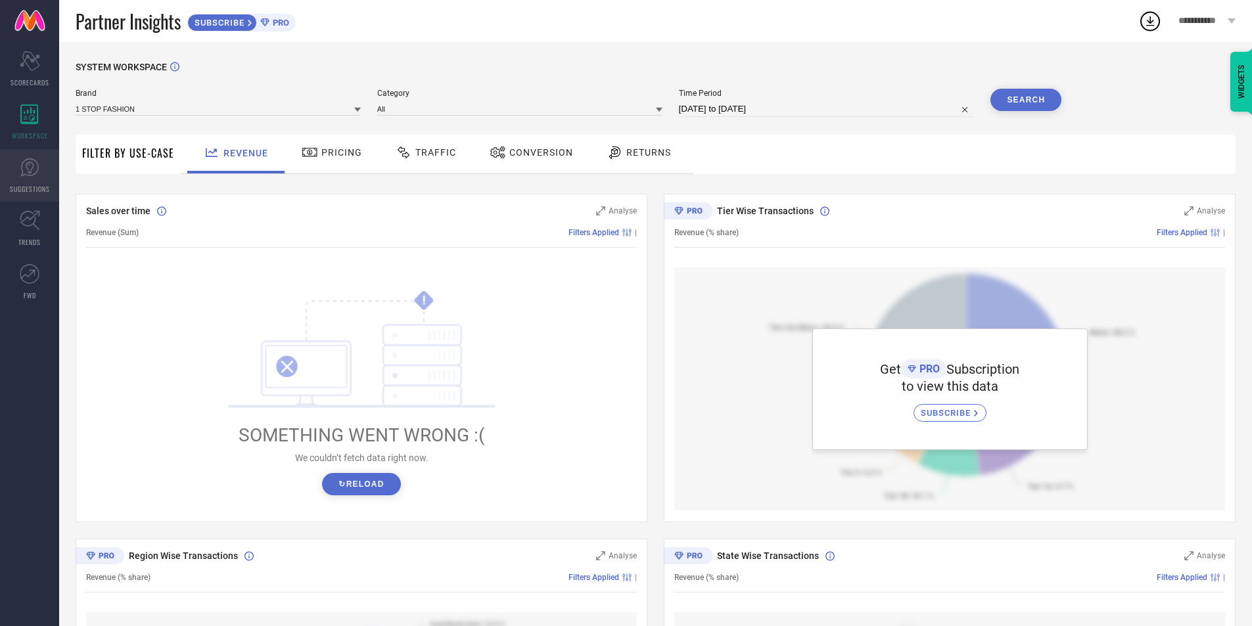
click at [27, 162] on icon at bounding box center [30, 168] width 20 height 20
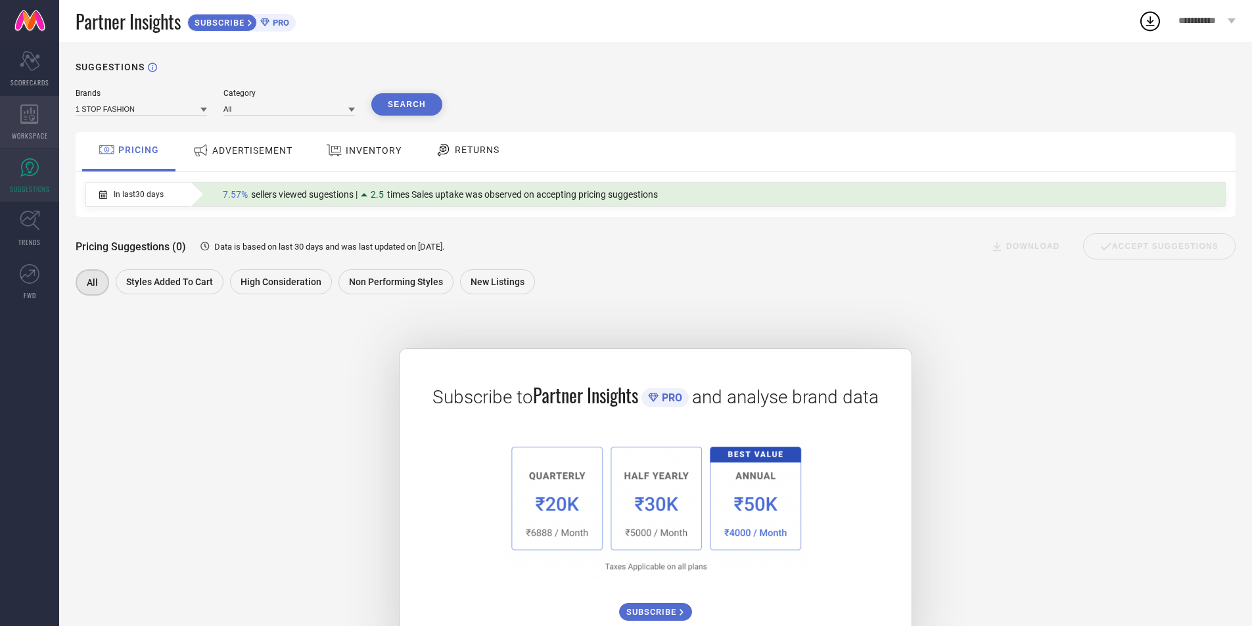
click at [28, 134] on span "WORKSPACE" at bounding box center [30, 136] width 36 height 10
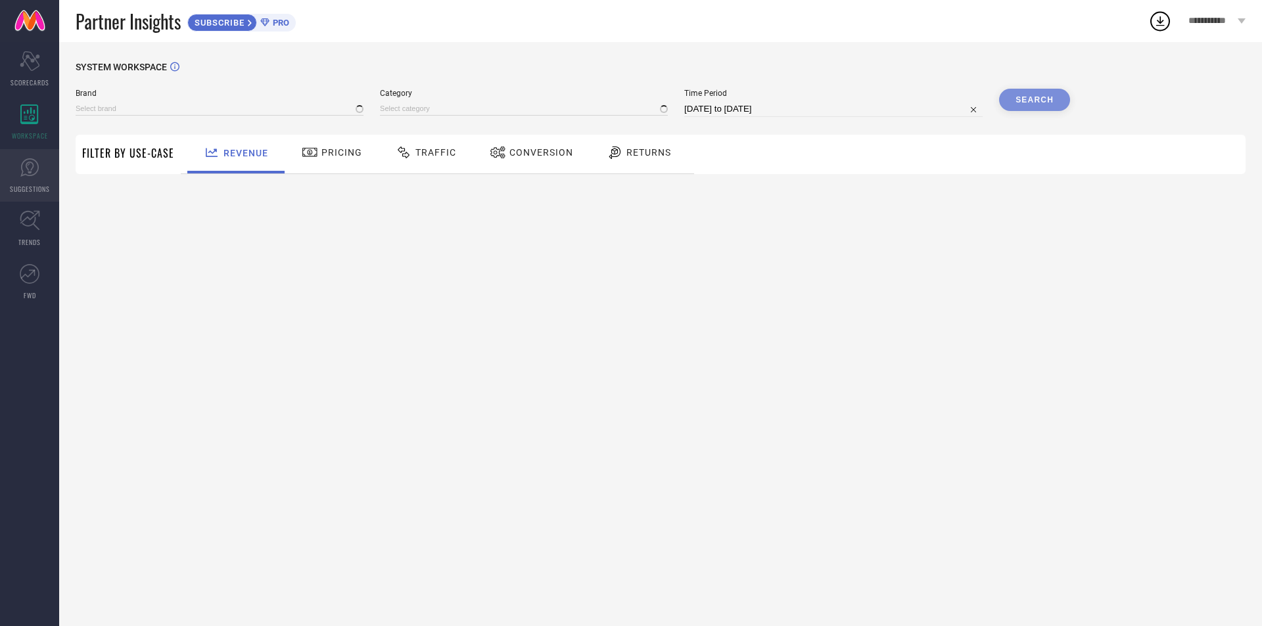
click at [35, 185] on span "SUGGESTIONS" at bounding box center [30, 189] width 40 height 10
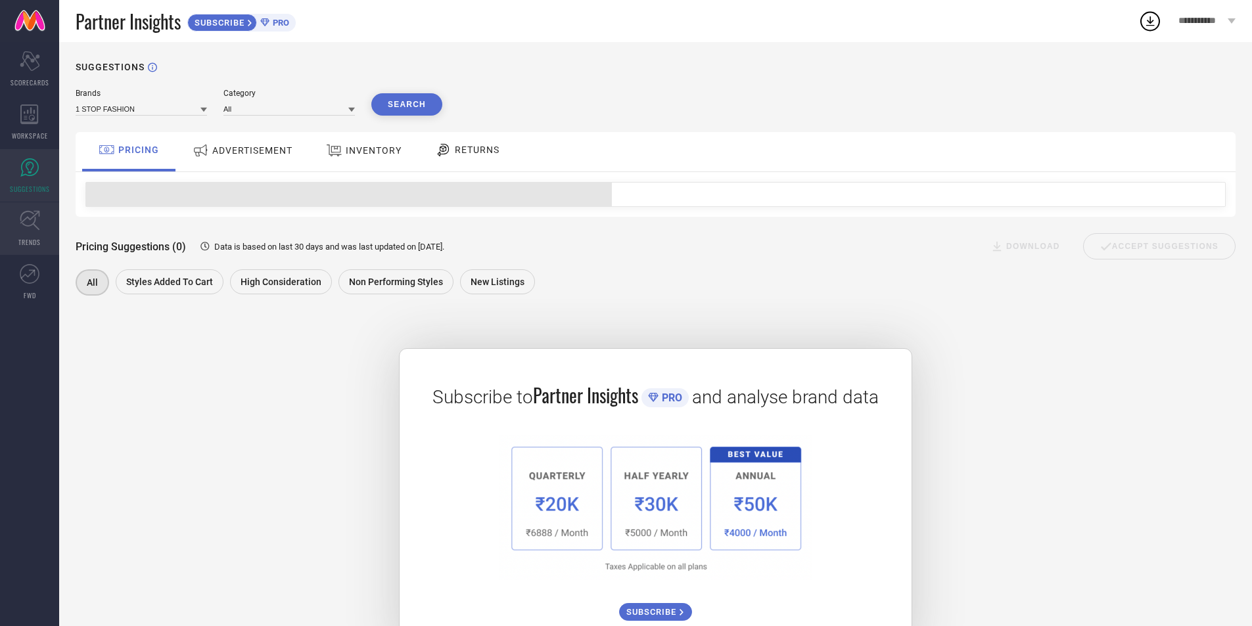
click at [35, 218] on icon at bounding box center [30, 220] width 20 height 20
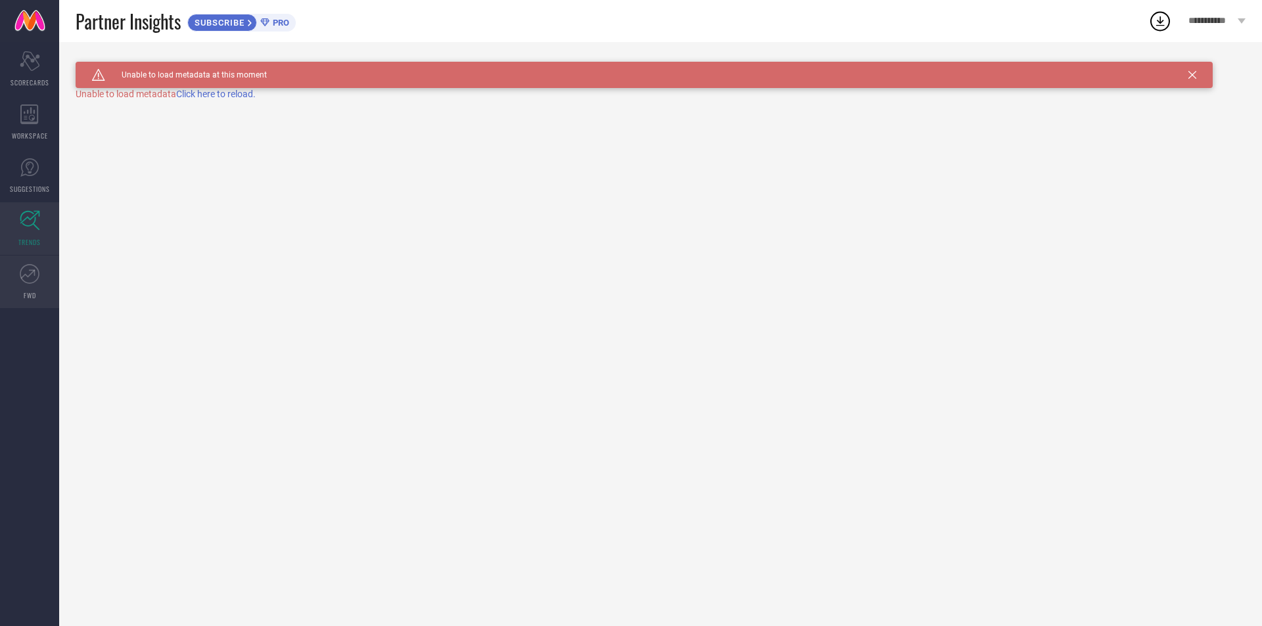
click at [34, 260] on link "FWD" at bounding box center [29, 282] width 59 height 53
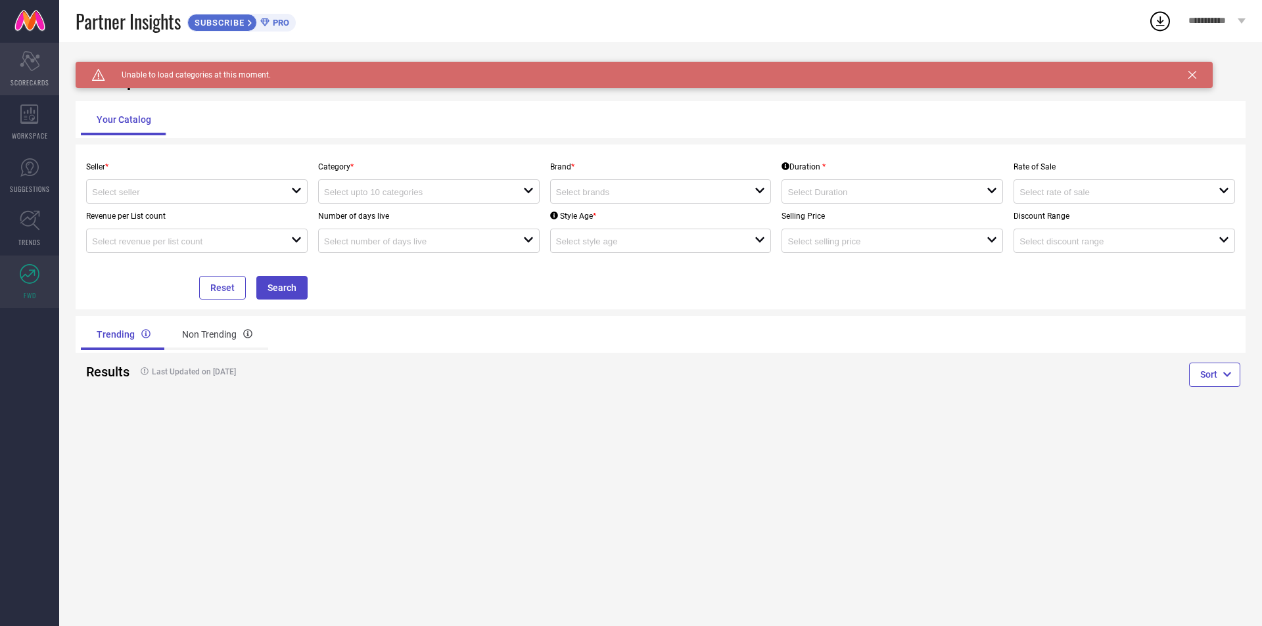
click at [48, 72] on div "Scorecard SCORECARDS" at bounding box center [29, 69] width 59 height 53
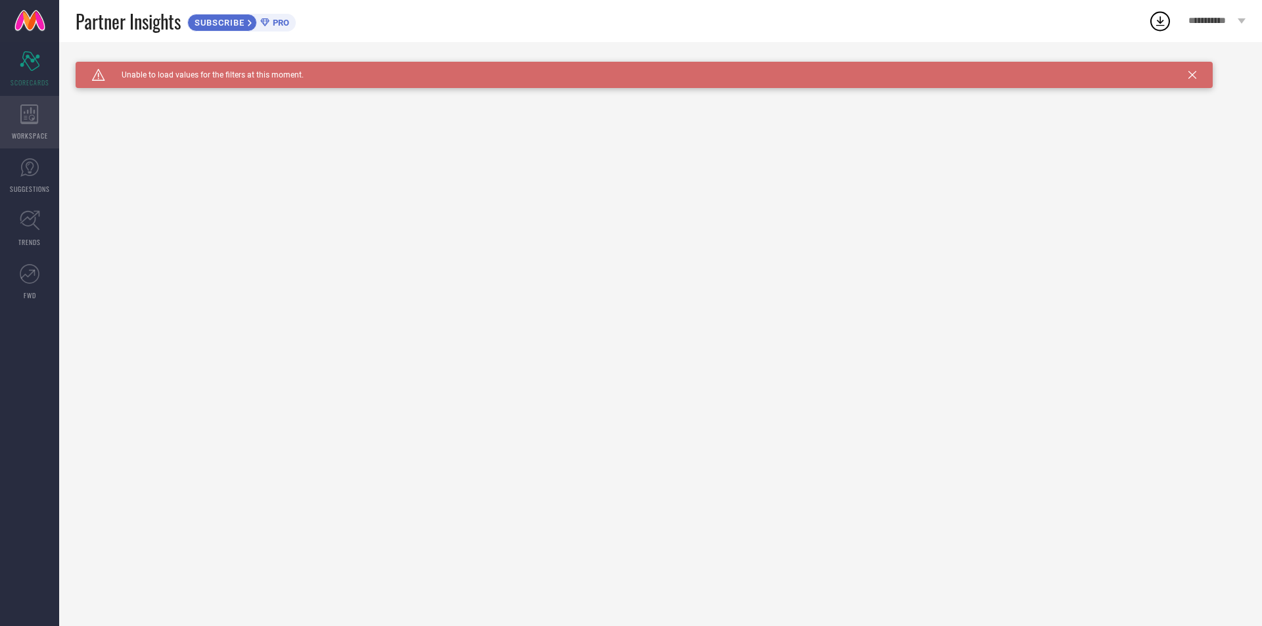
click at [32, 119] on icon at bounding box center [29, 115] width 18 height 20
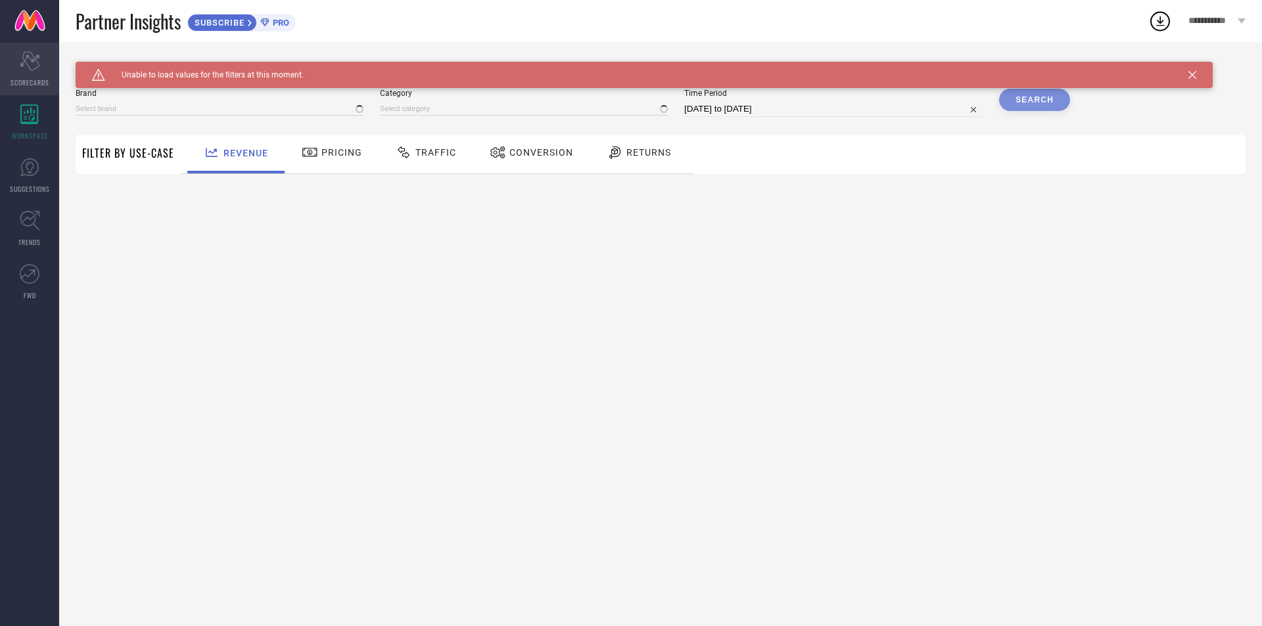
click at [32, 63] on icon "Scorecard" at bounding box center [30, 61] width 20 height 20
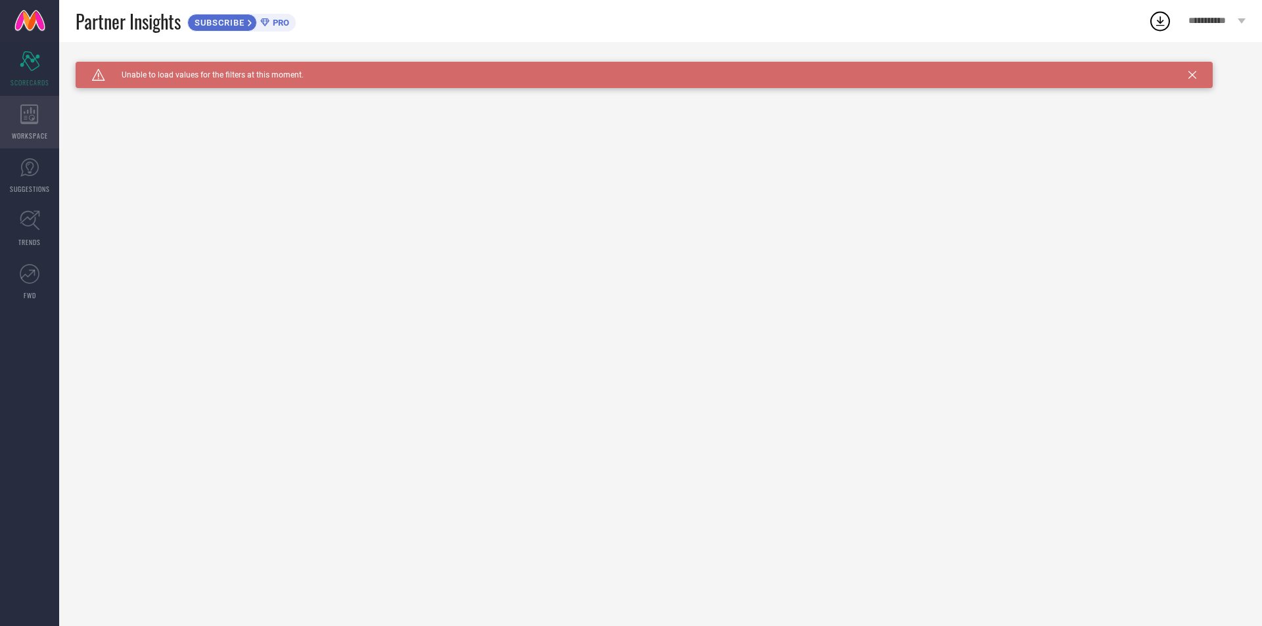
click at [30, 106] on icon at bounding box center [29, 115] width 18 height 20
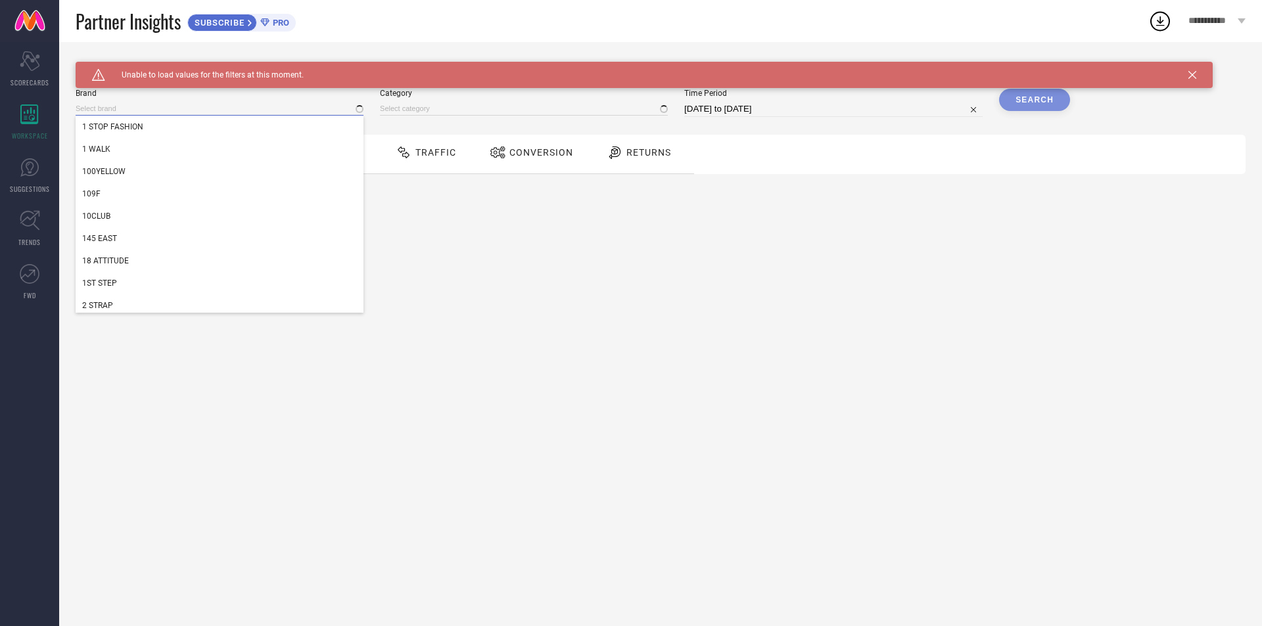
click at [208, 103] on input at bounding box center [220, 109] width 288 height 14
type input "All"
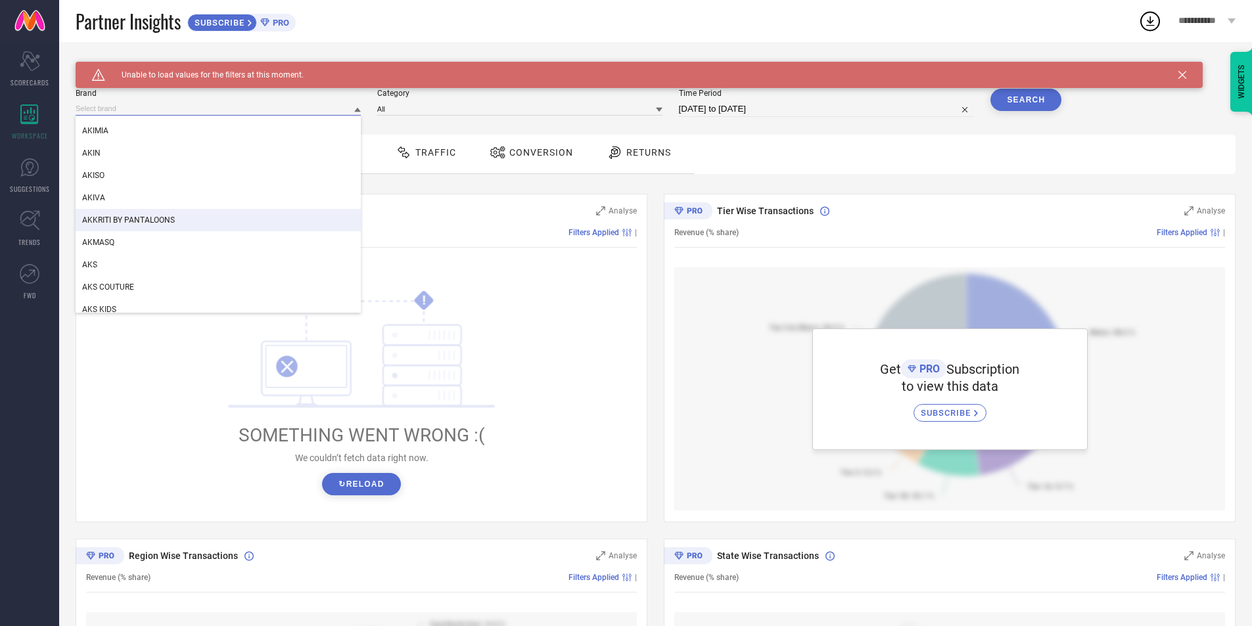
scroll to position [6442, 0]
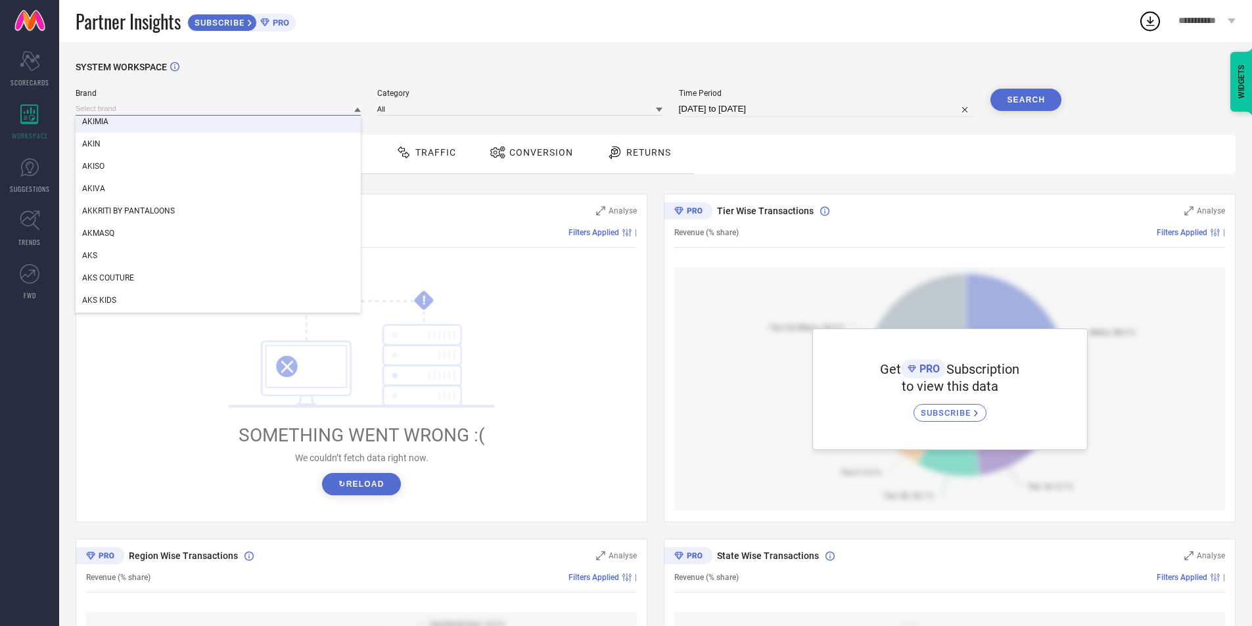
click at [140, 109] on input at bounding box center [218, 109] width 285 height 14
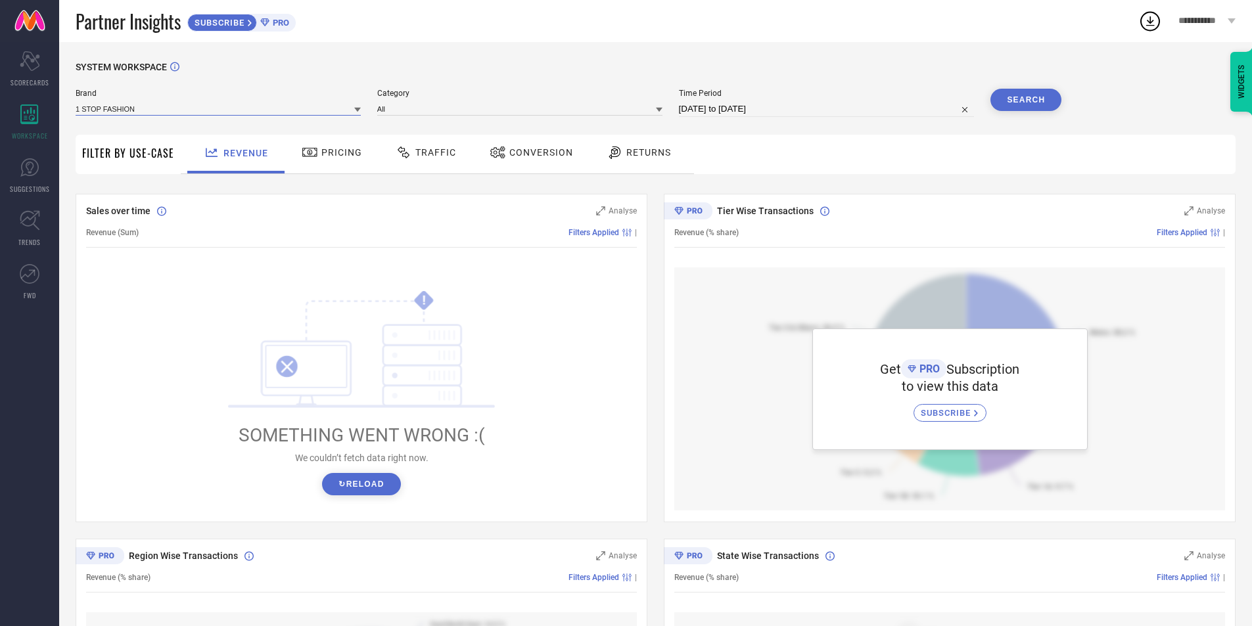
click at [140, 110] on input at bounding box center [218, 109] width 285 height 14
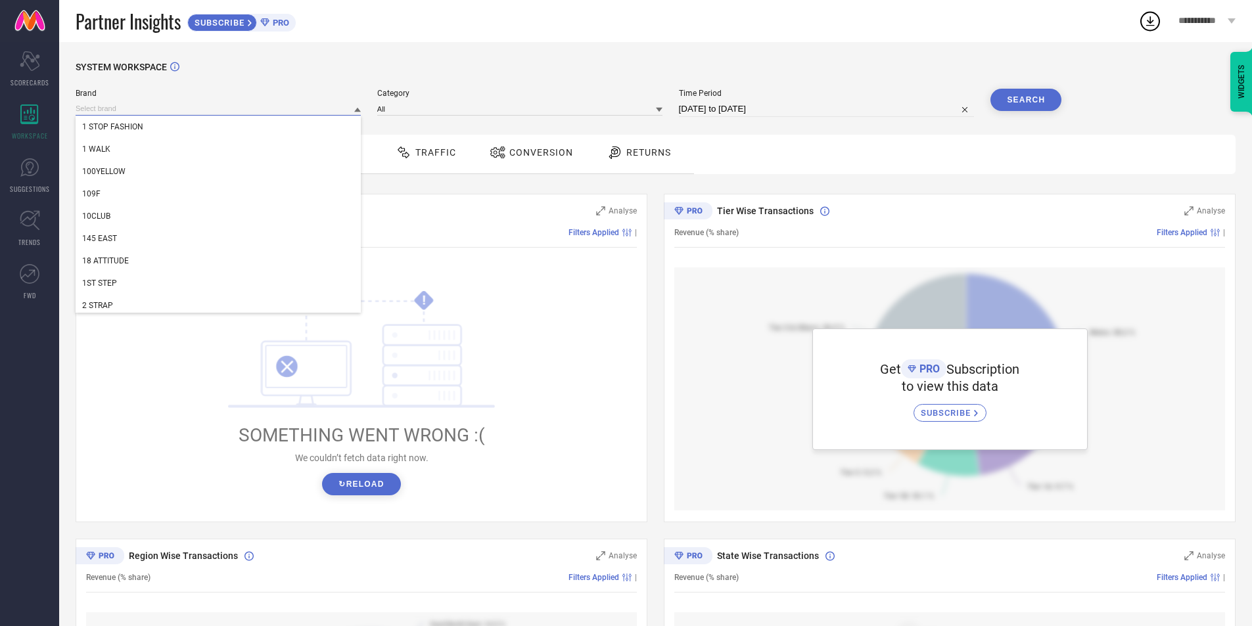
click at [140, 110] on input at bounding box center [218, 109] width 285 height 14
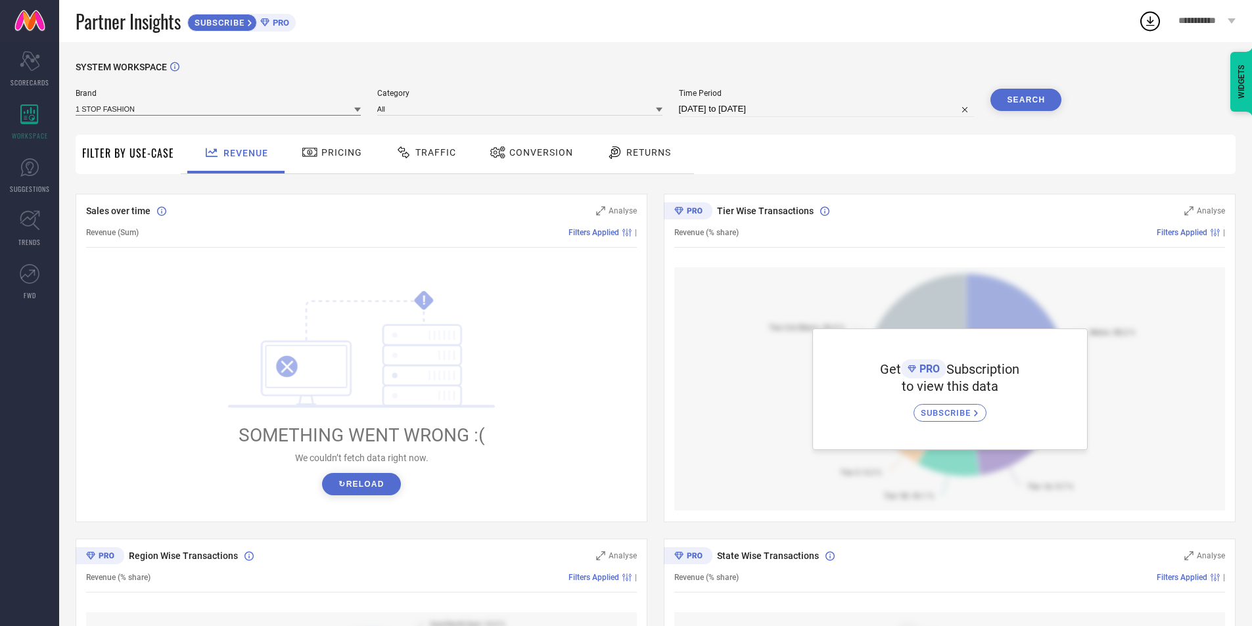
click at [141, 113] on input at bounding box center [218, 109] width 285 height 14
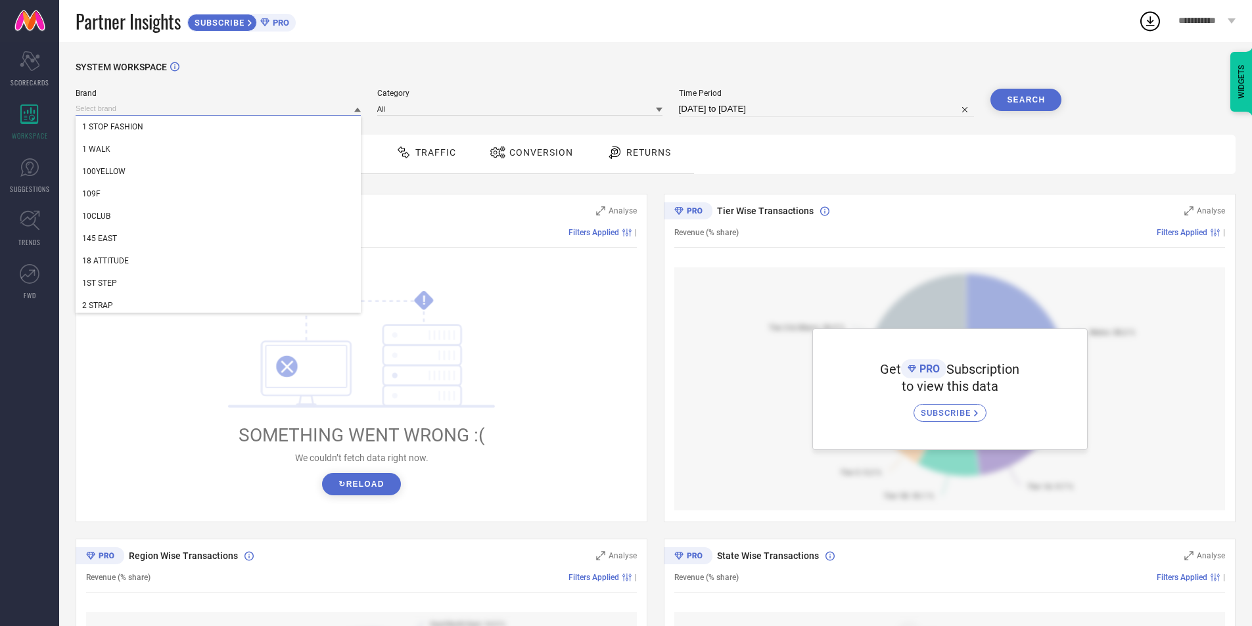
click at [141, 113] on input at bounding box center [218, 109] width 285 height 14
type input "i"
type input "f"
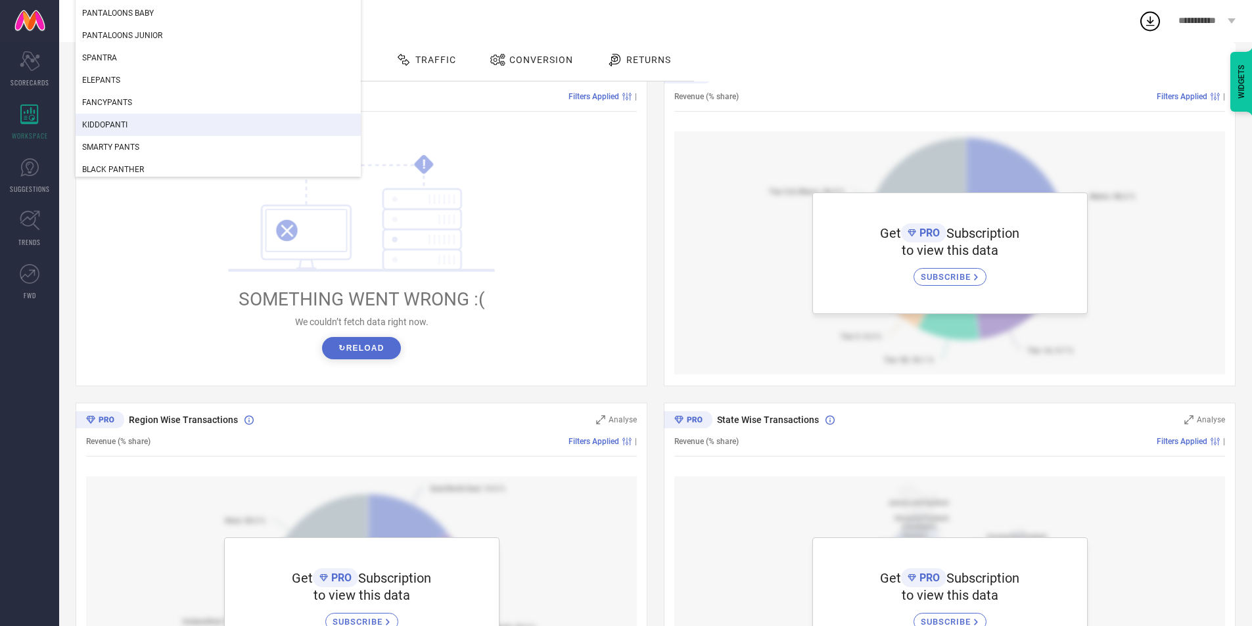
scroll to position [64, 0]
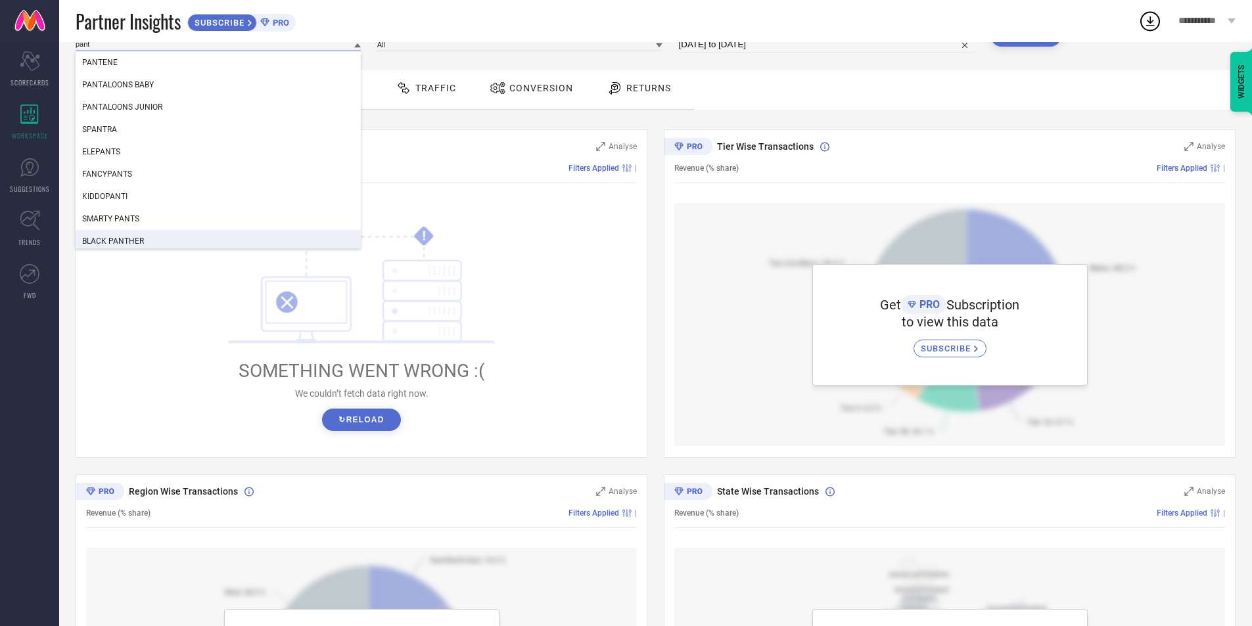
type input "pant"
click at [538, 279] on div "! SOMETHING WENT WRONG :( We couldn’t fetch data right now. ↻ Reload" at bounding box center [361, 328] width 551 height 250
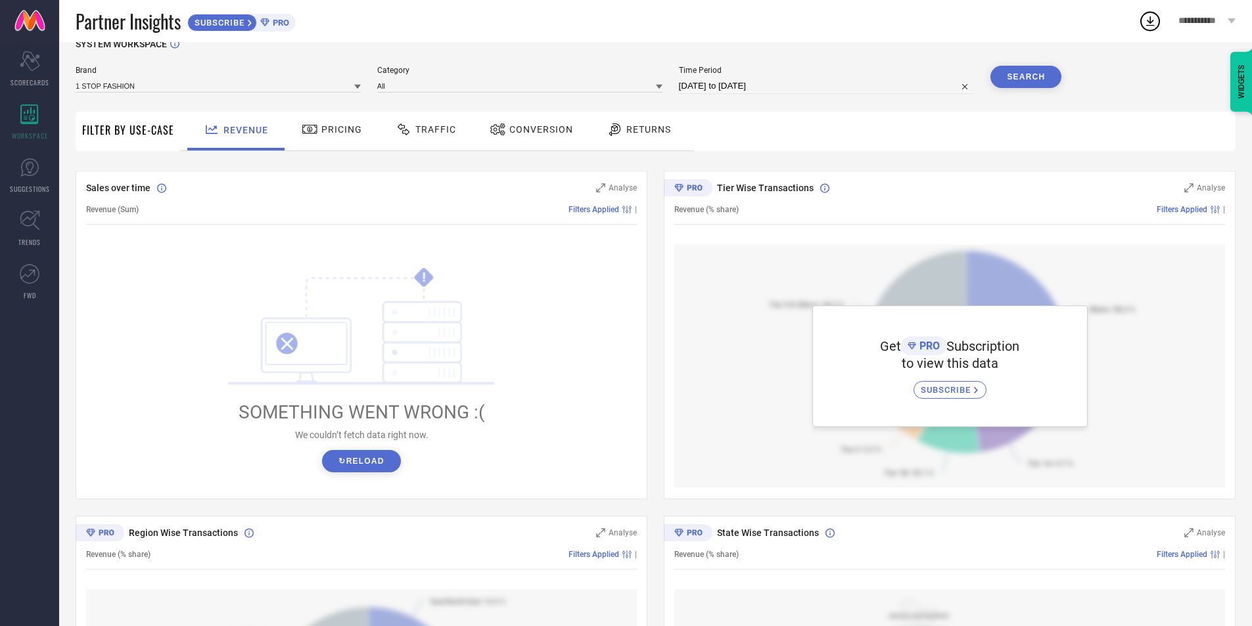
scroll to position [0, 0]
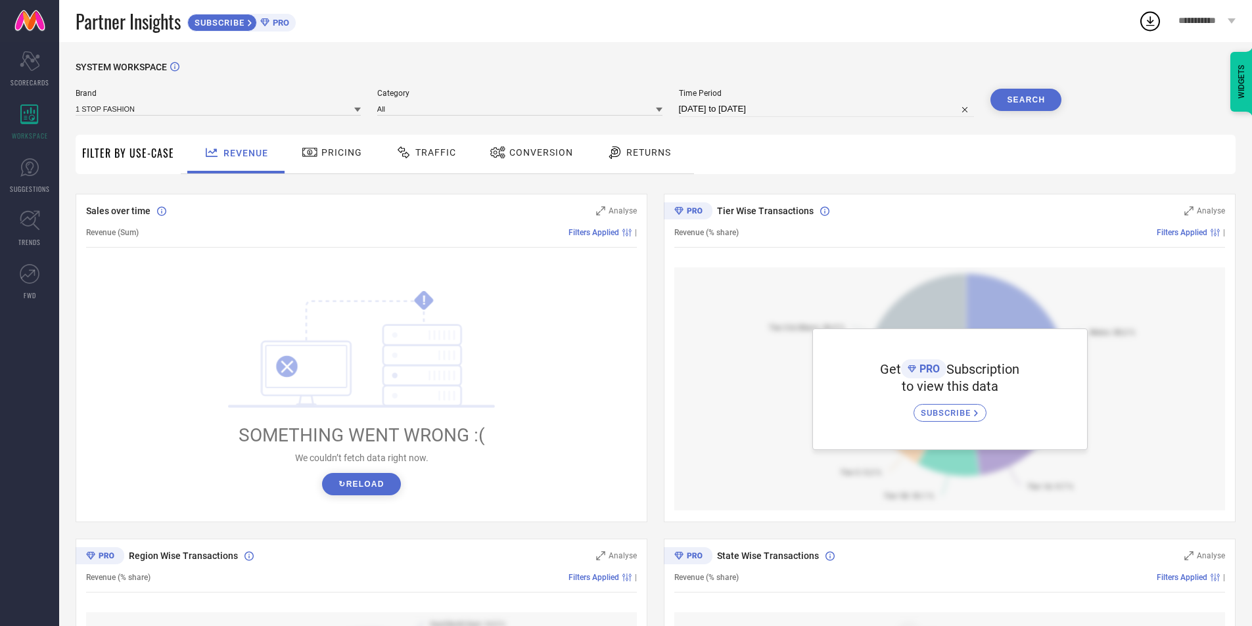
click at [311, 151] on icon at bounding box center [310, 153] width 16 height 16
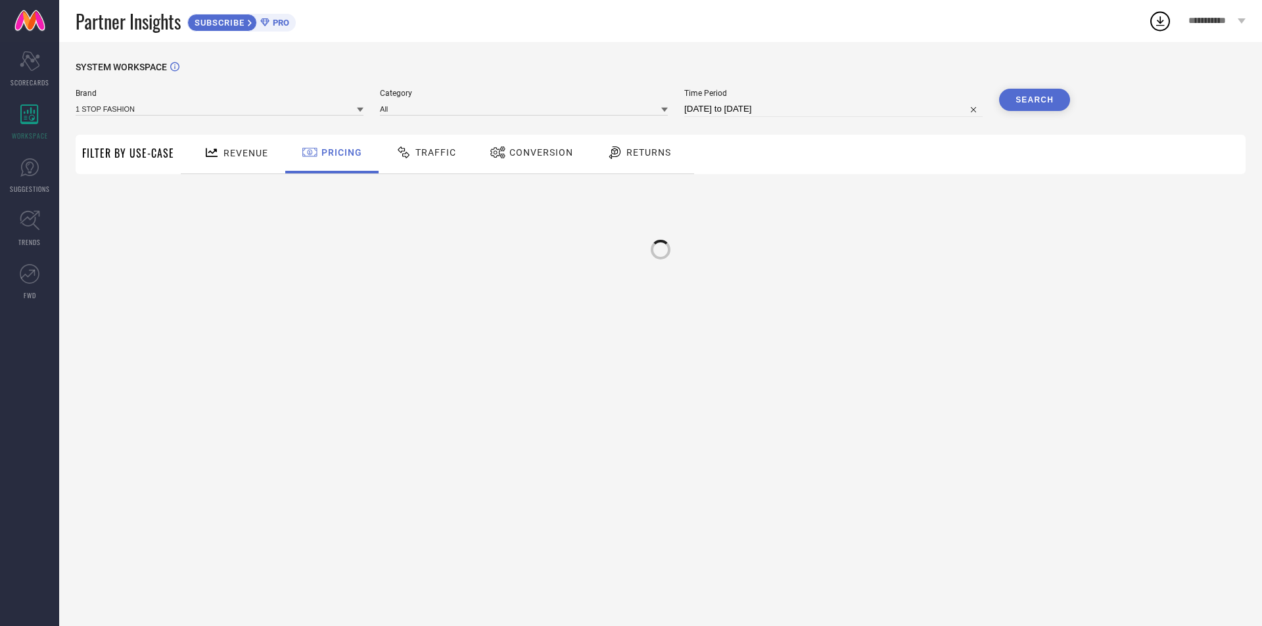
click at [429, 158] on span "Traffic" at bounding box center [435, 152] width 41 height 11
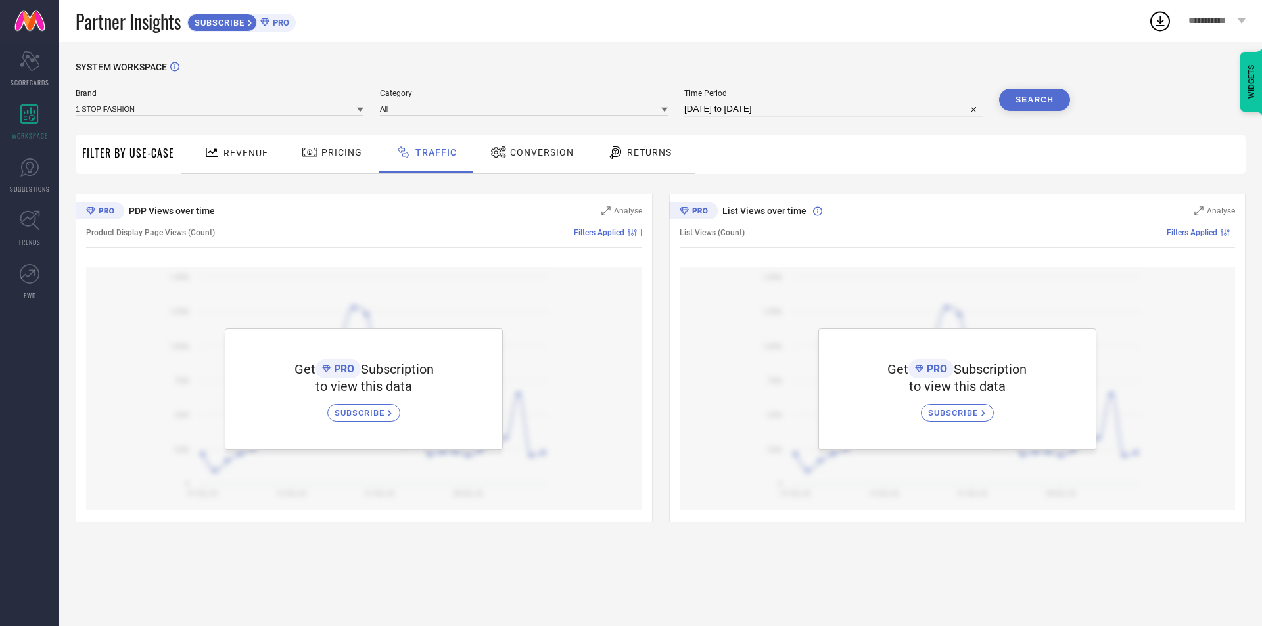
click at [530, 166] on div "Conversion" at bounding box center [532, 154] width 116 height 39
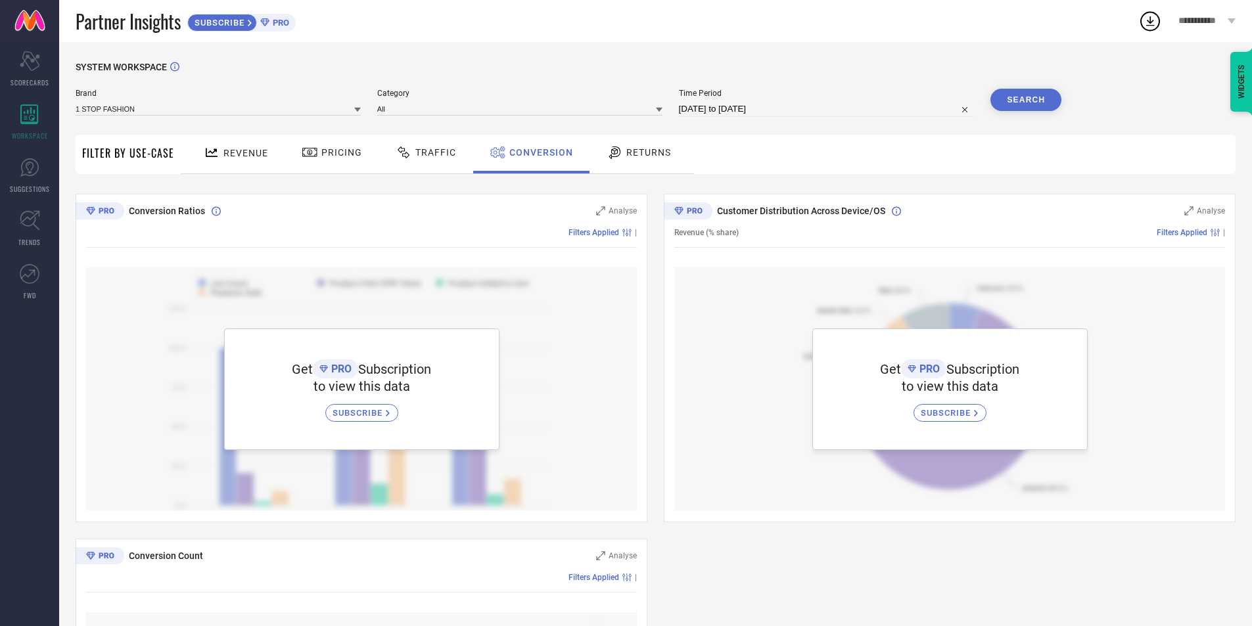
click at [632, 168] on div "Returns" at bounding box center [638, 154] width 97 height 39
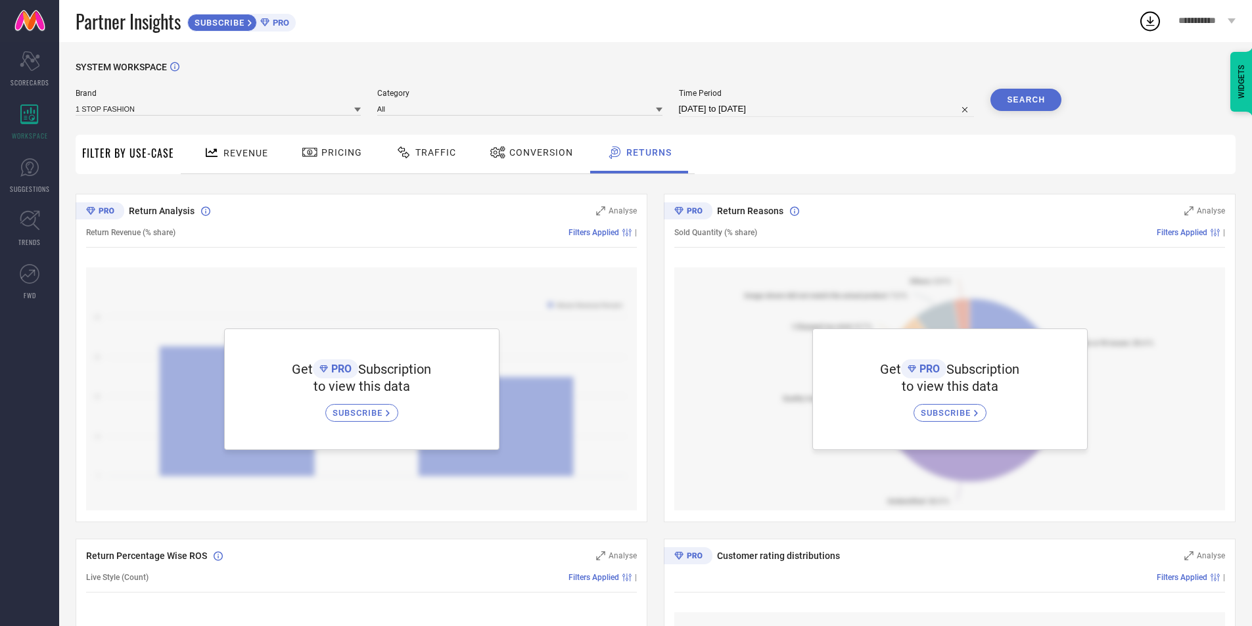
click at [260, 151] on span "Revenue" at bounding box center [246, 153] width 45 height 11
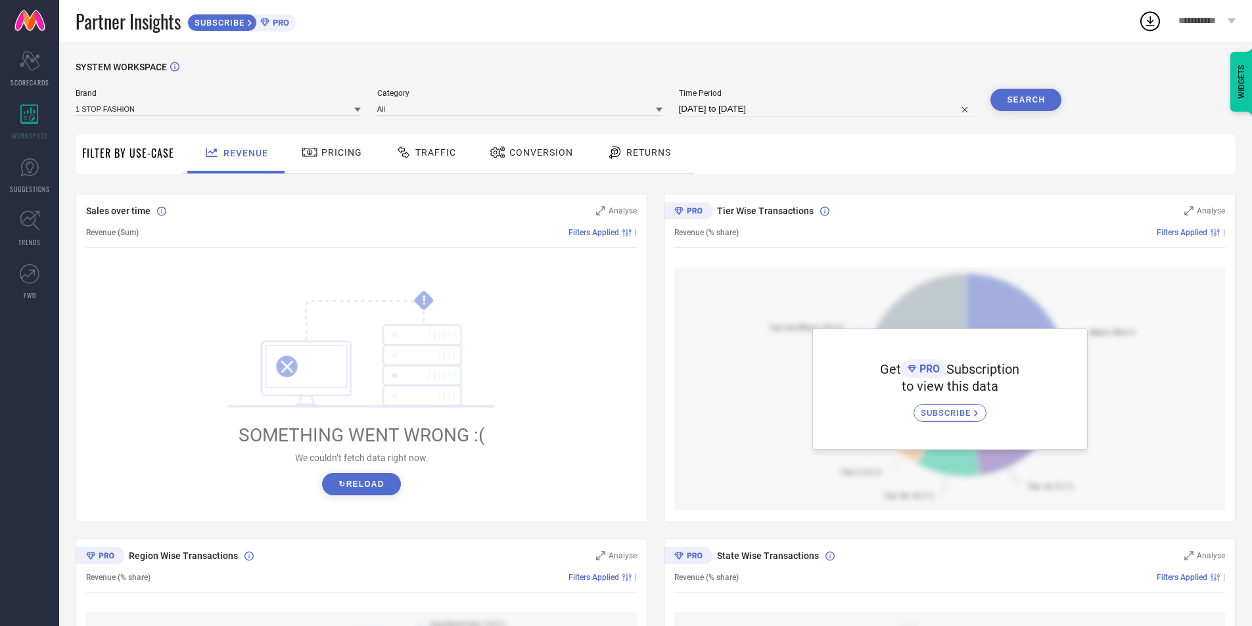
click at [343, 156] on span "Pricing" at bounding box center [341, 152] width 41 height 11
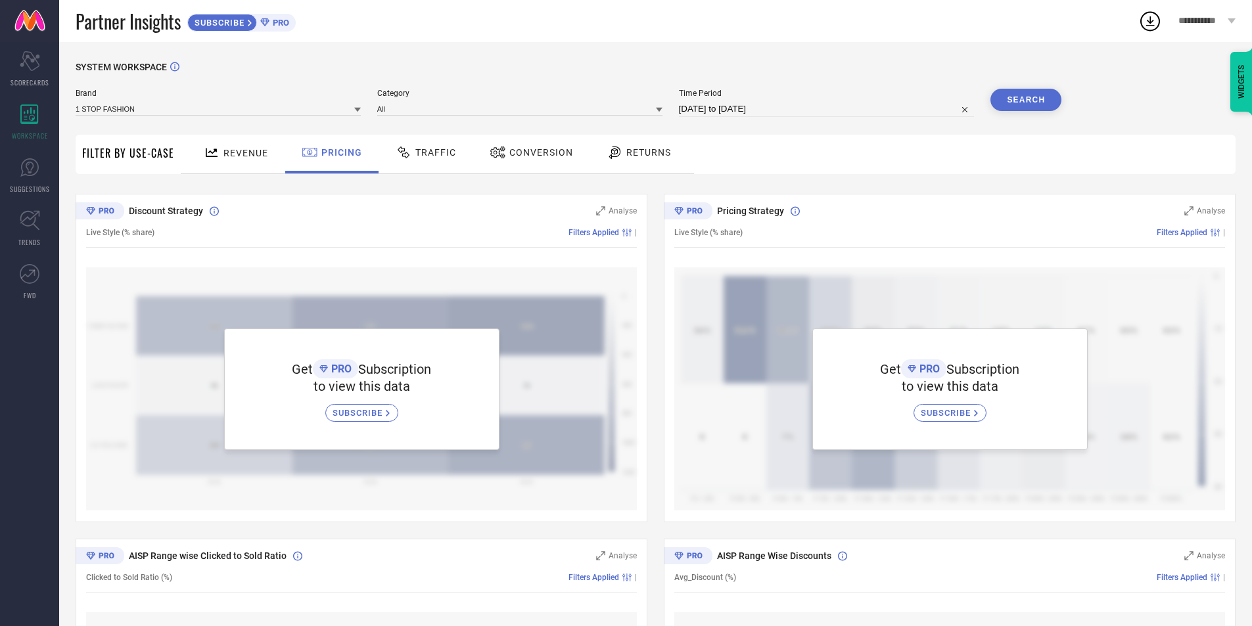
drag, startPoint x: 431, startPoint y: 154, endPoint x: 448, endPoint y: 151, distance: 16.8
click at [431, 154] on span "Traffic" at bounding box center [435, 152] width 41 height 11
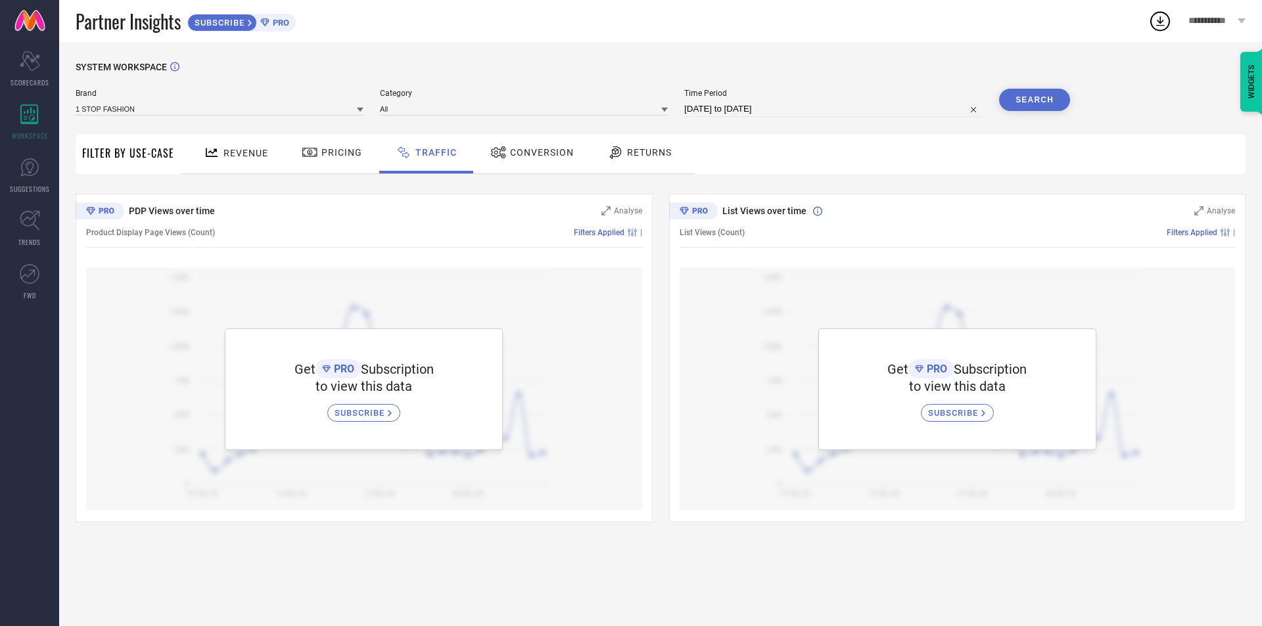
click at [500, 156] on icon at bounding box center [498, 153] width 16 height 16
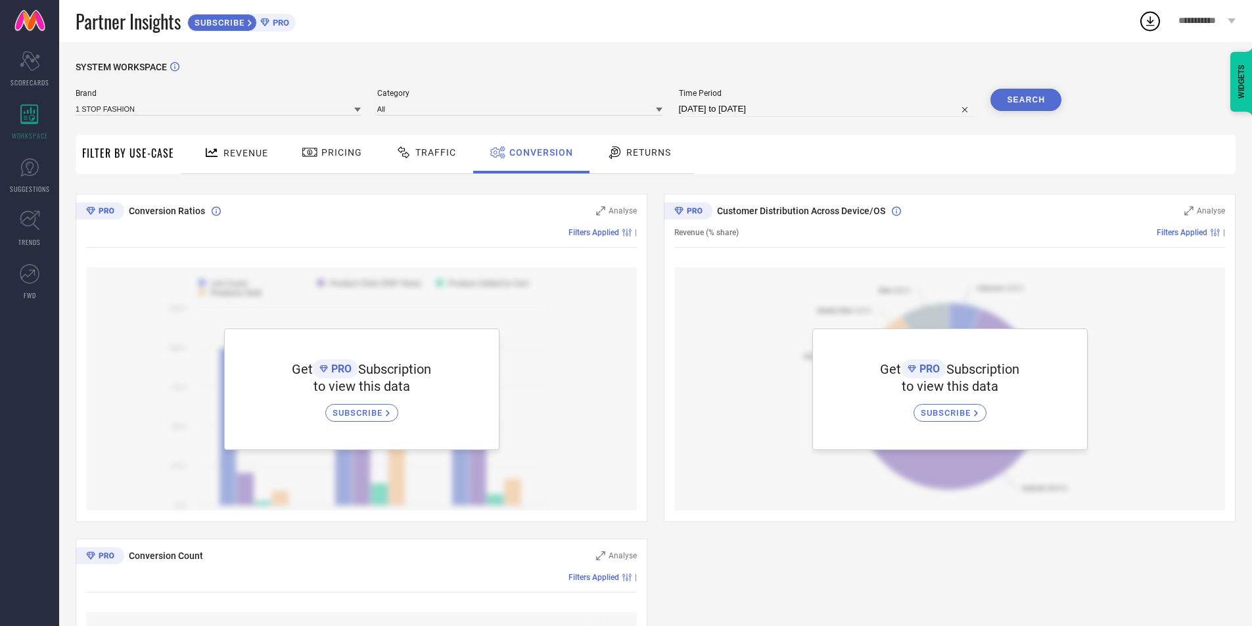
click at [621, 172] on div "Returns" at bounding box center [638, 154] width 97 height 39
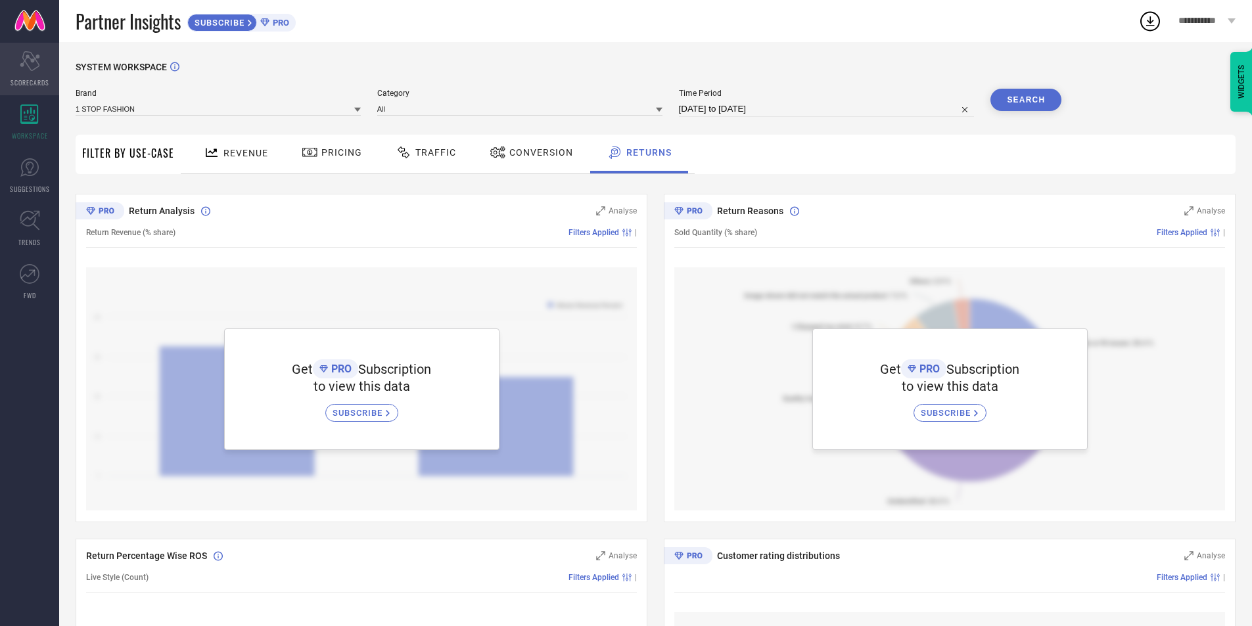
click at [40, 55] on div "Scorecard SCORECARDS" at bounding box center [29, 69] width 59 height 53
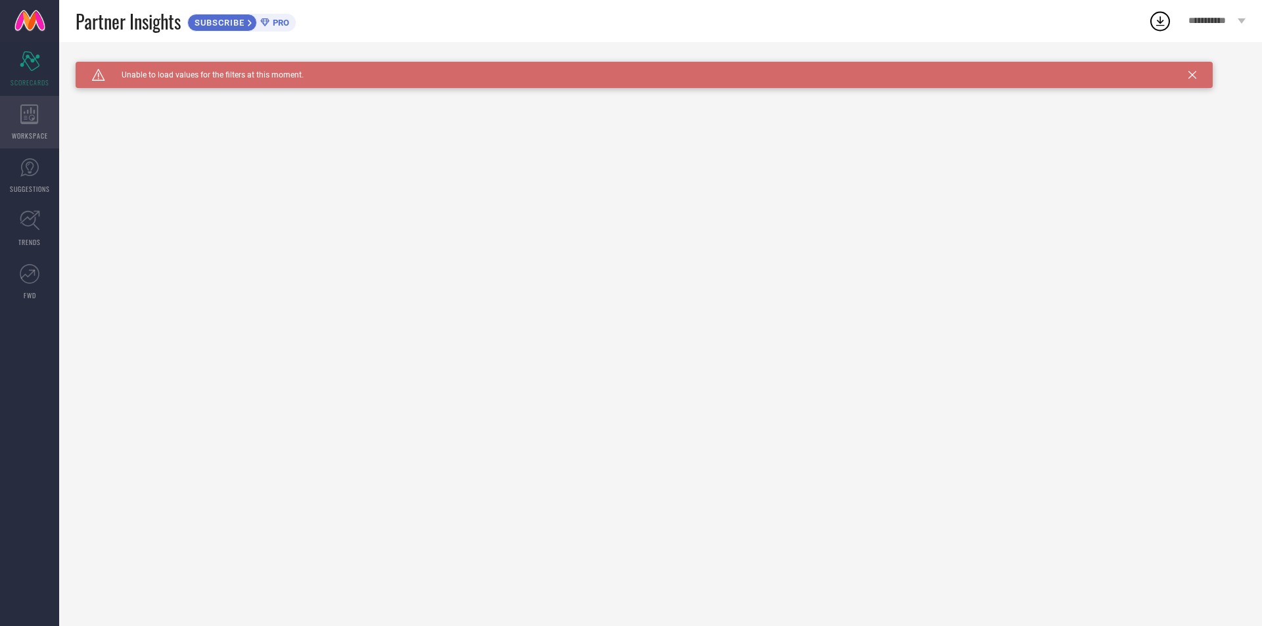
click at [35, 118] on icon at bounding box center [29, 115] width 18 height 20
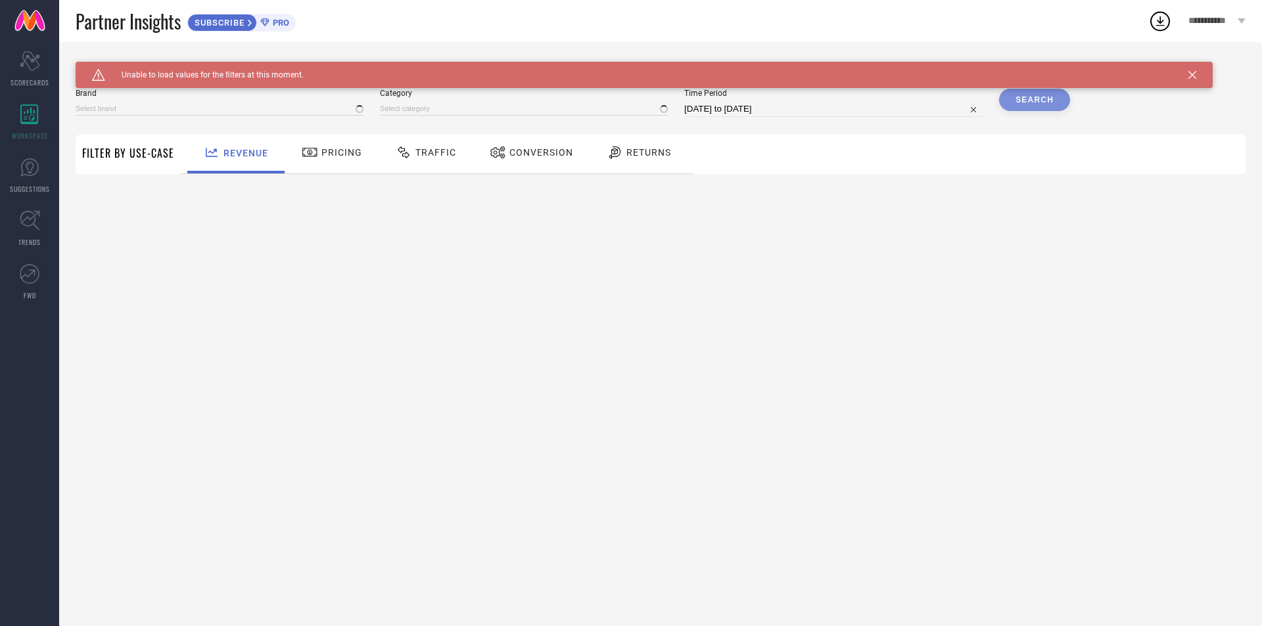
type input "1 STOP FASHION"
type input "All"
click at [415, 149] on span "Traffic" at bounding box center [435, 152] width 41 height 11
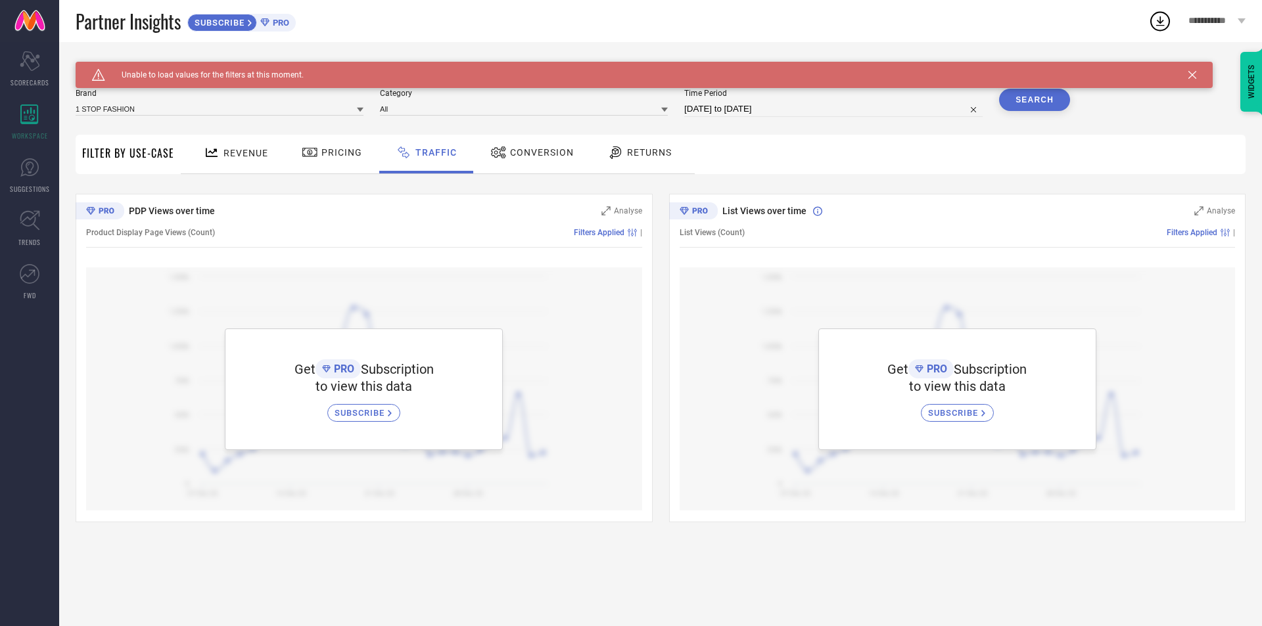
click at [513, 156] on span "Conversion" at bounding box center [542, 152] width 64 height 11
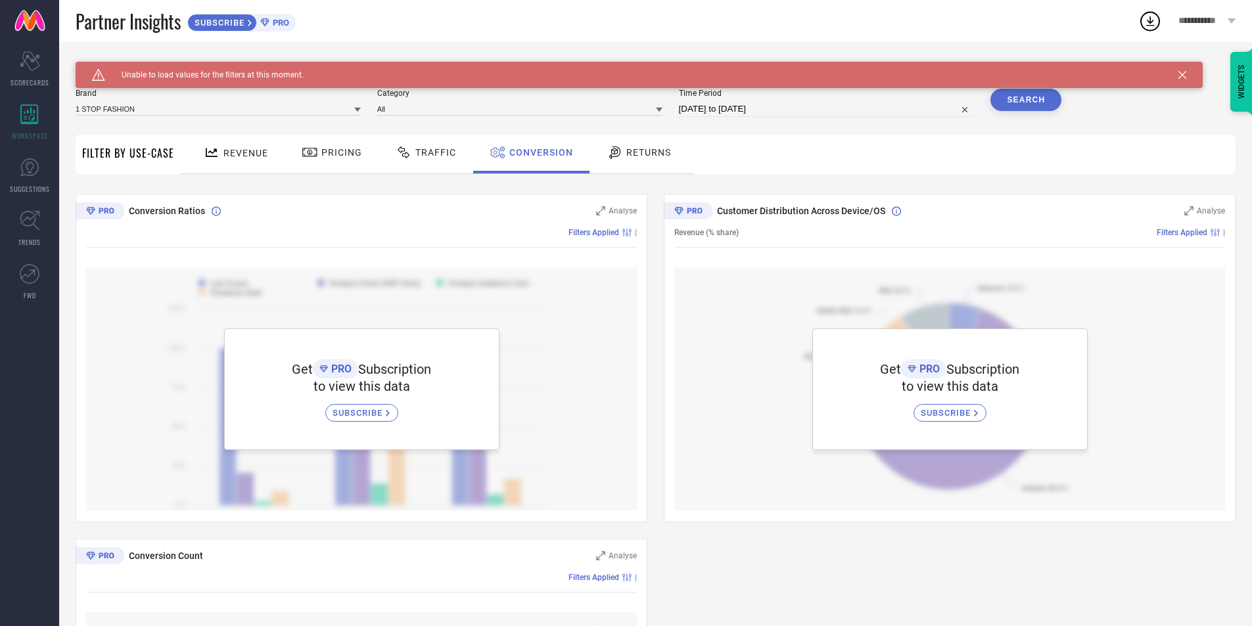
click at [634, 164] on div "Returns" at bounding box center [638, 154] width 97 height 39
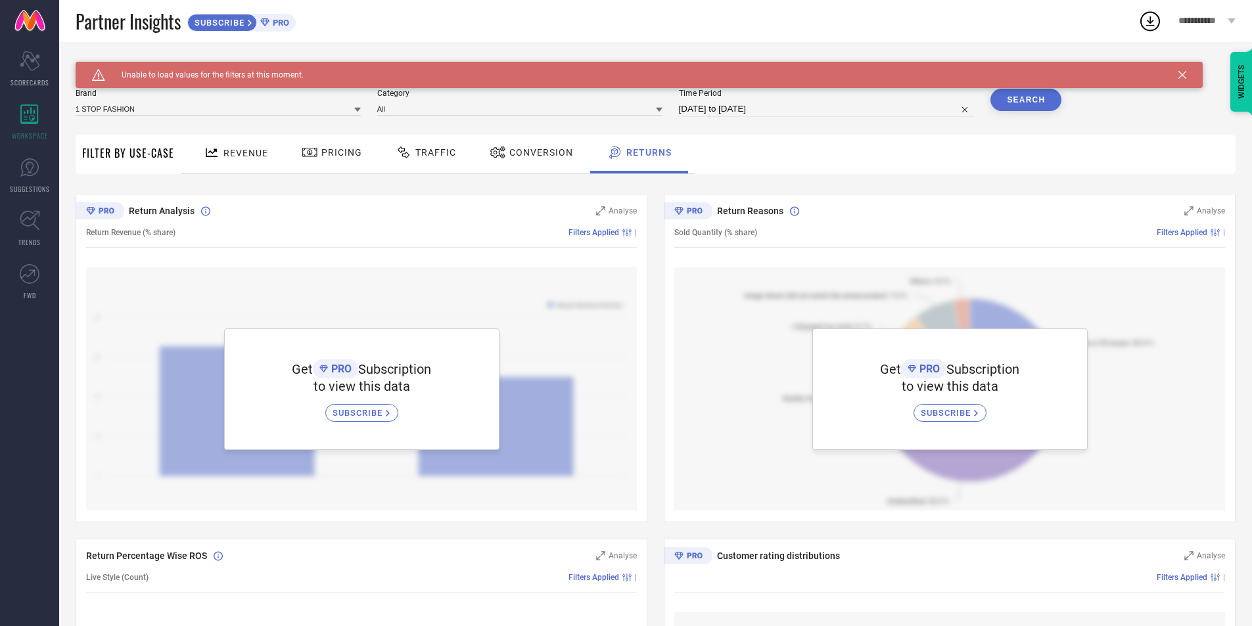
click at [415, 149] on span "Traffic" at bounding box center [435, 152] width 41 height 11
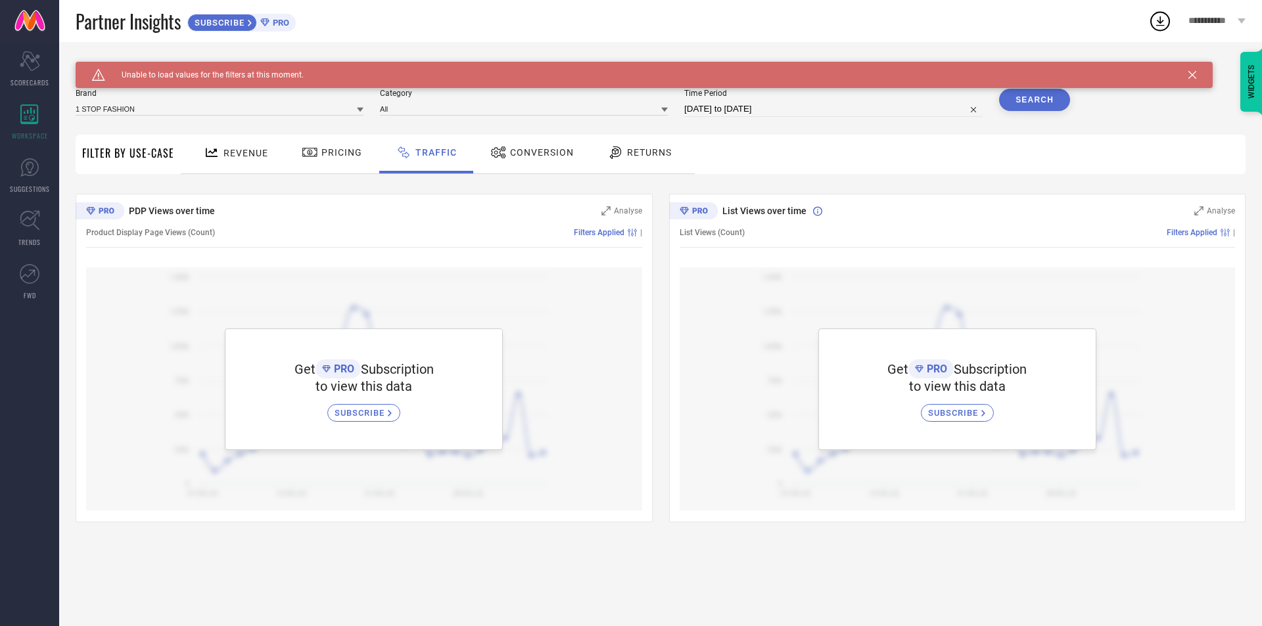
click at [326, 152] on span "Pricing" at bounding box center [341, 152] width 41 height 11
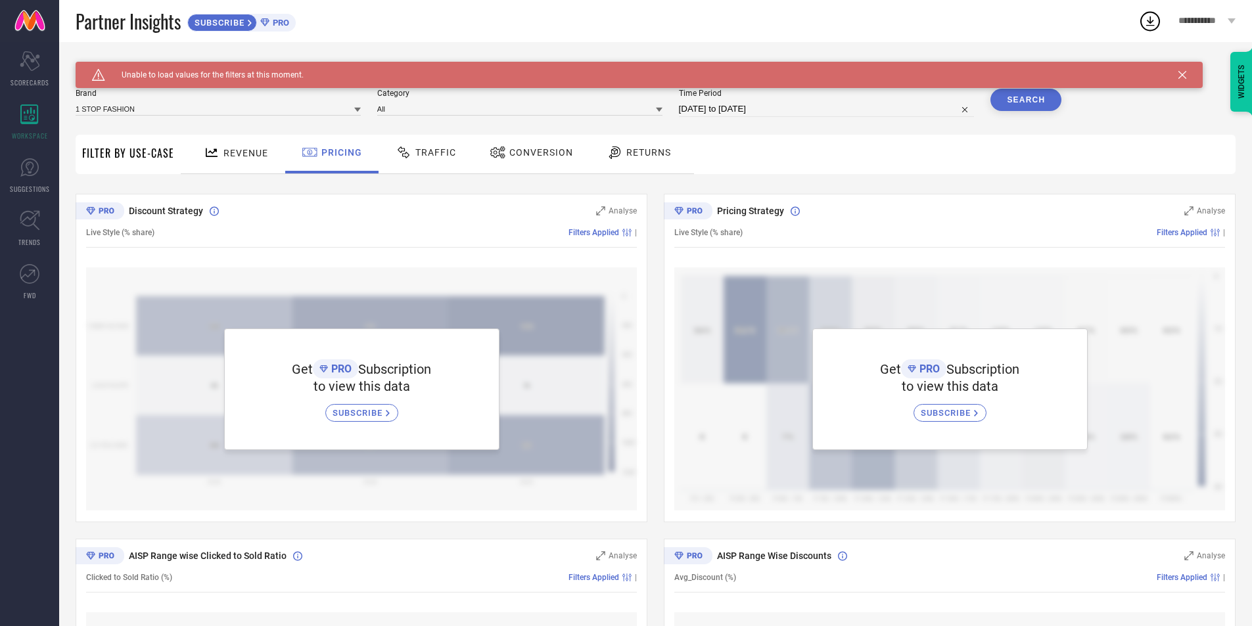
click at [221, 157] on div at bounding box center [214, 153] width 20 height 16
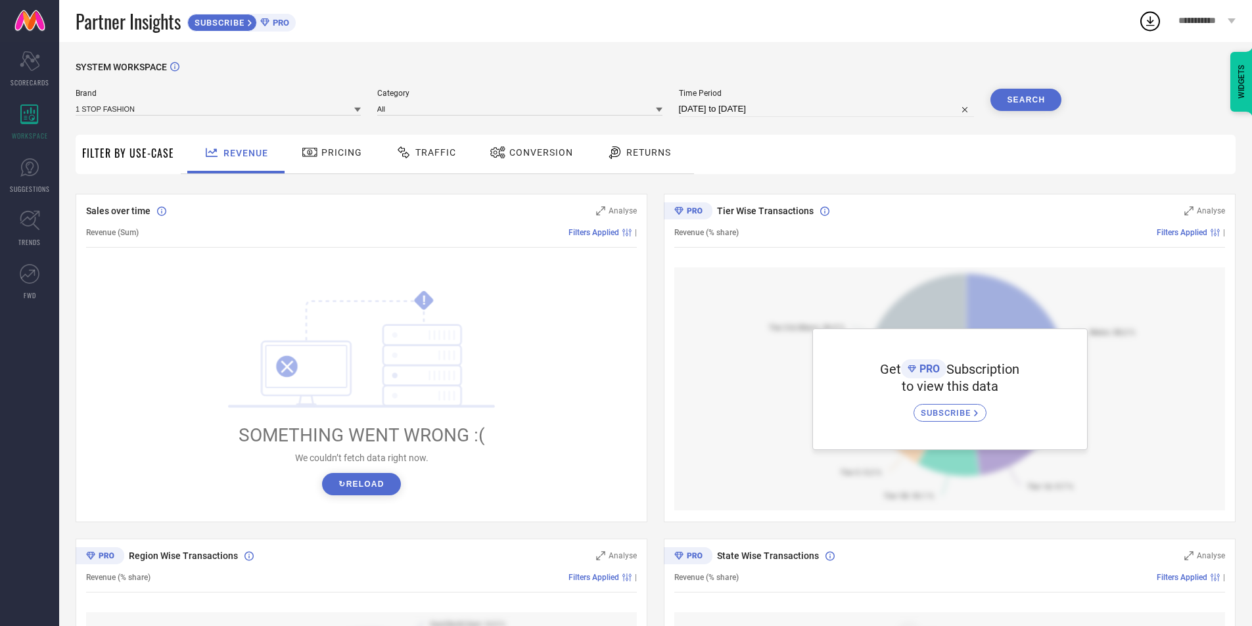
click at [332, 151] on span "Pricing" at bounding box center [341, 152] width 41 height 11
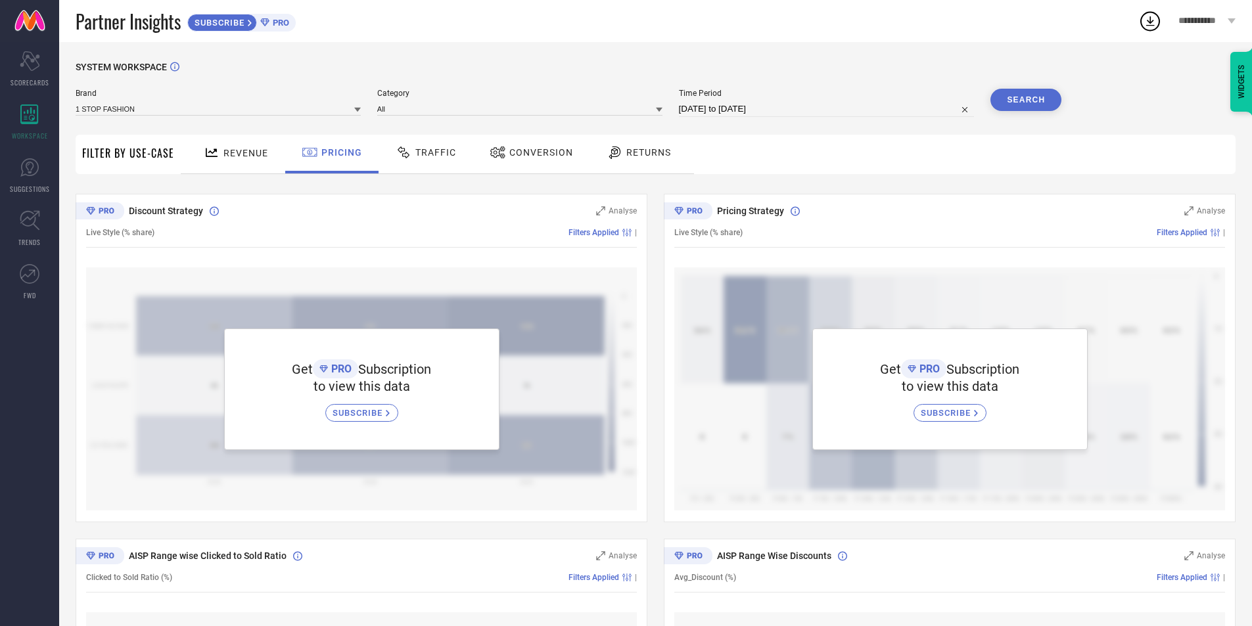
click at [424, 152] on span "Traffic" at bounding box center [435, 152] width 41 height 11
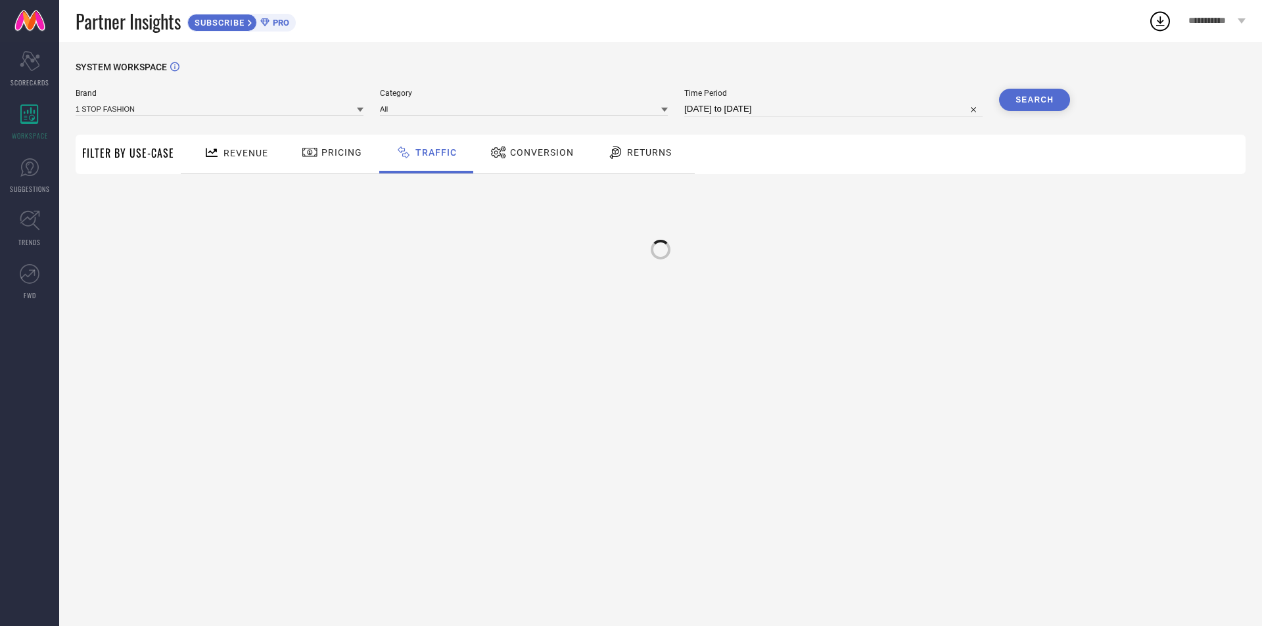
click at [317, 156] on div at bounding box center [312, 153] width 20 height 16
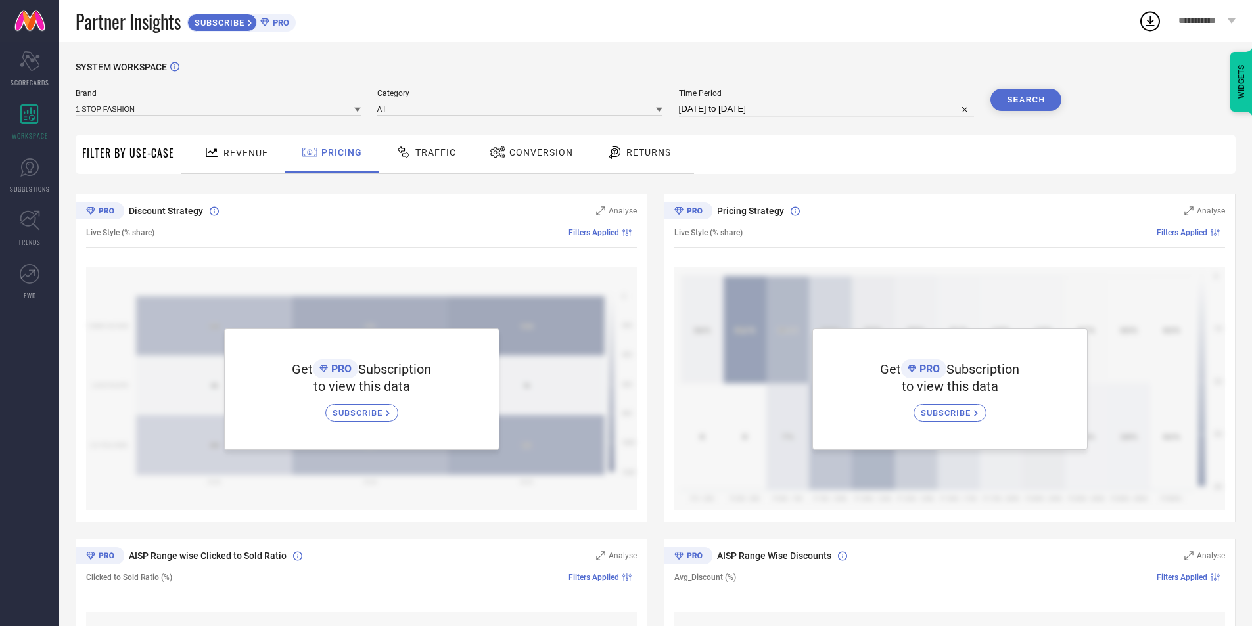
click at [440, 153] on span "Traffic" at bounding box center [435, 152] width 41 height 11
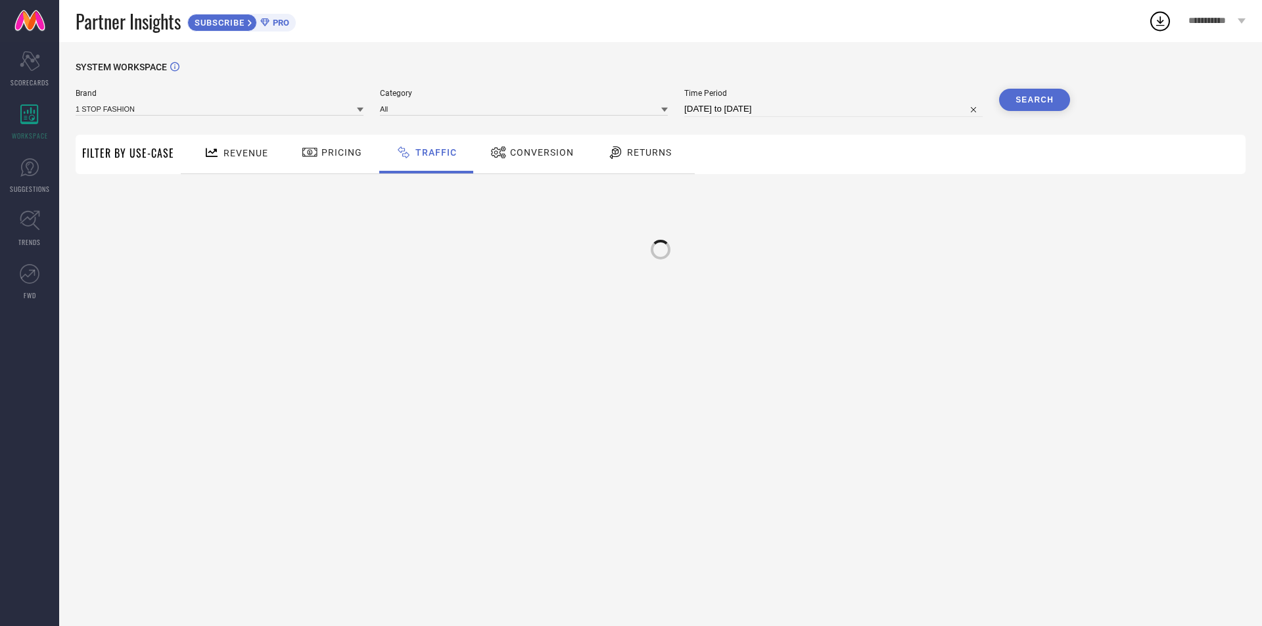
click at [501, 156] on icon at bounding box center [498, 153] width 14 height 12
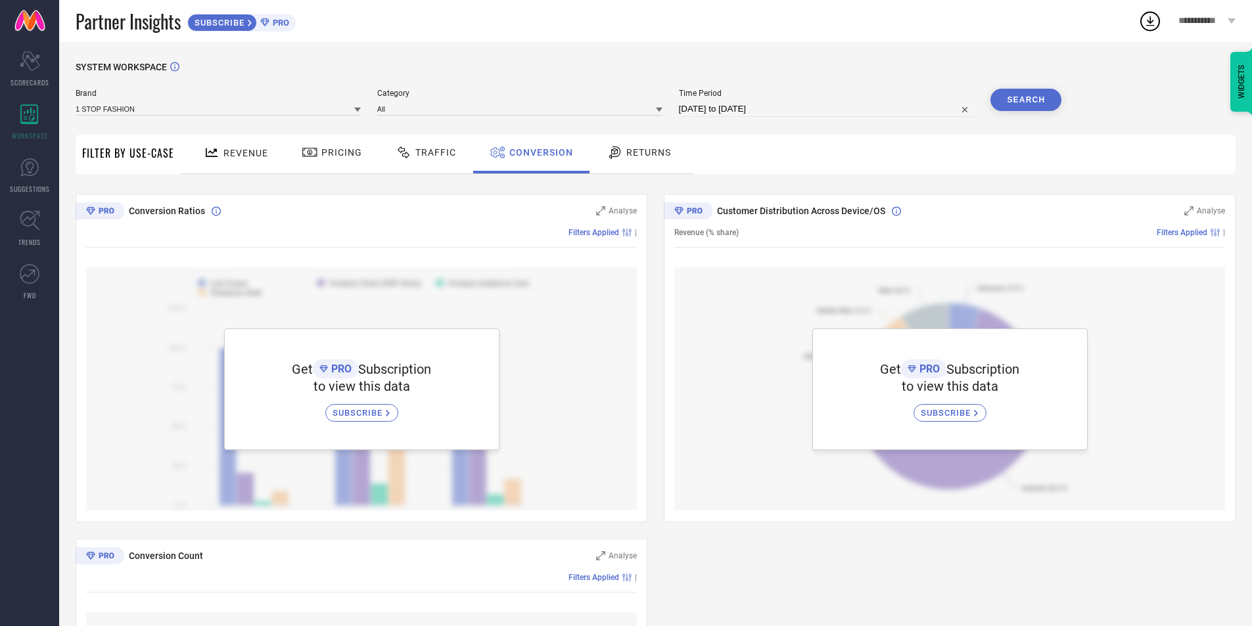
click at [408, 162] on div "Traffic" at bounding box center [425, 152] width 67 height 22
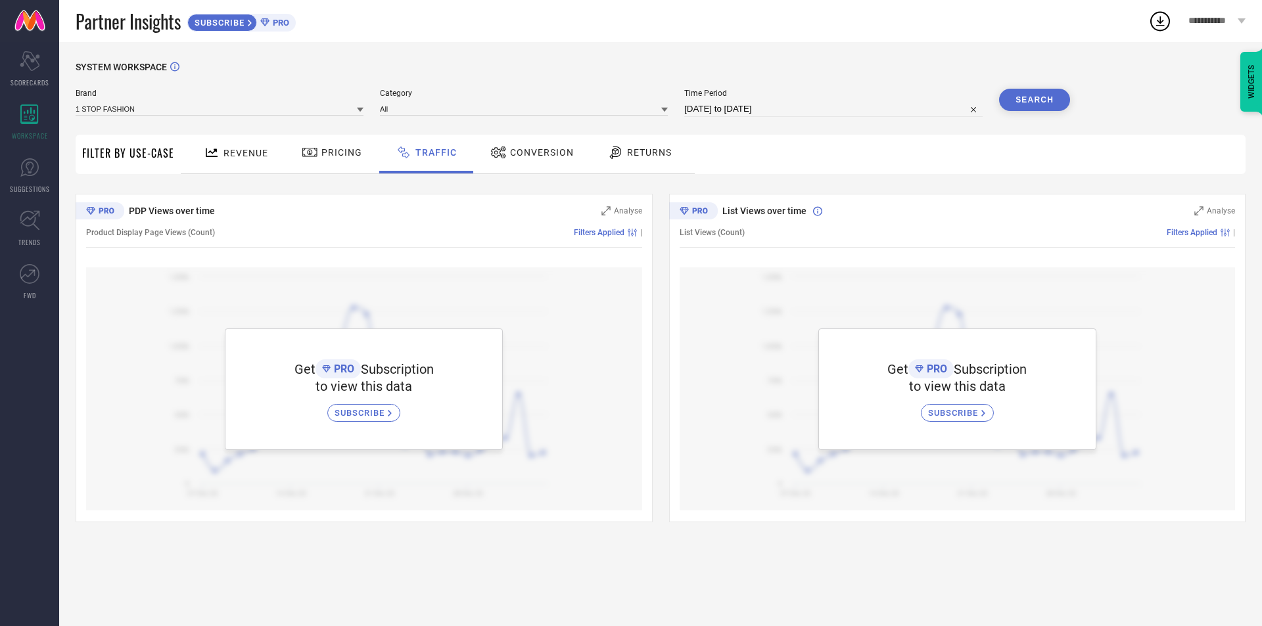
click at [333, 163] on div "Pricing" at bounding box center [331, 152] width 67 height 22
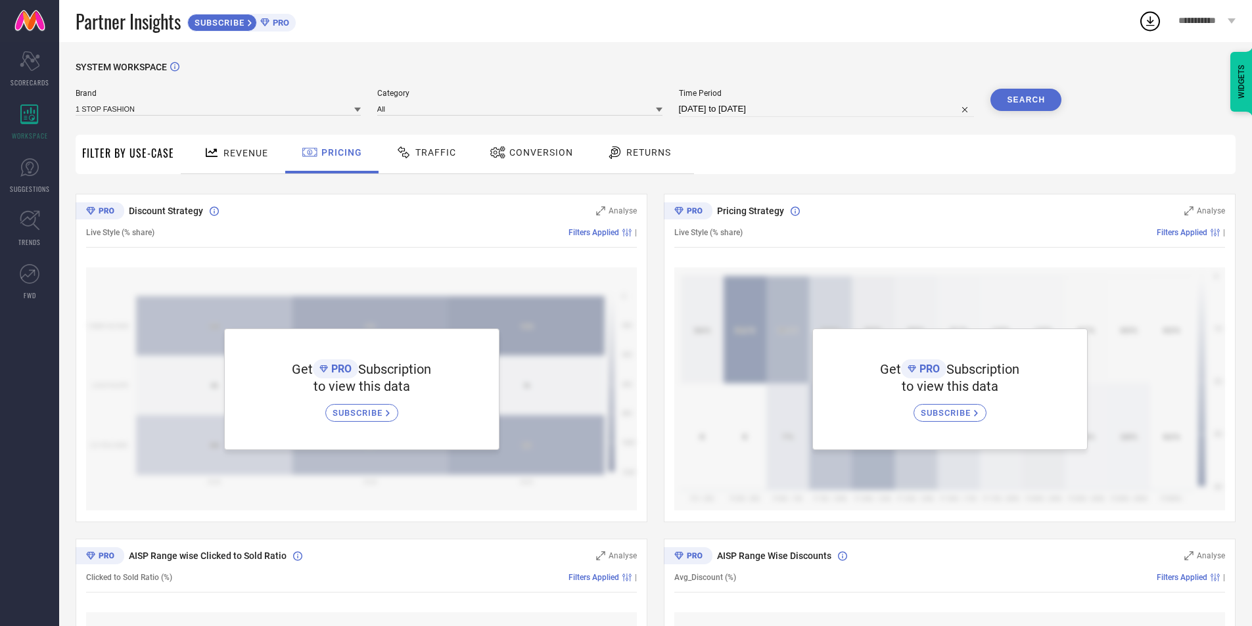
click at [266, 164] on div "Revenue" at bounding box center [235, 152] width 71 height 23
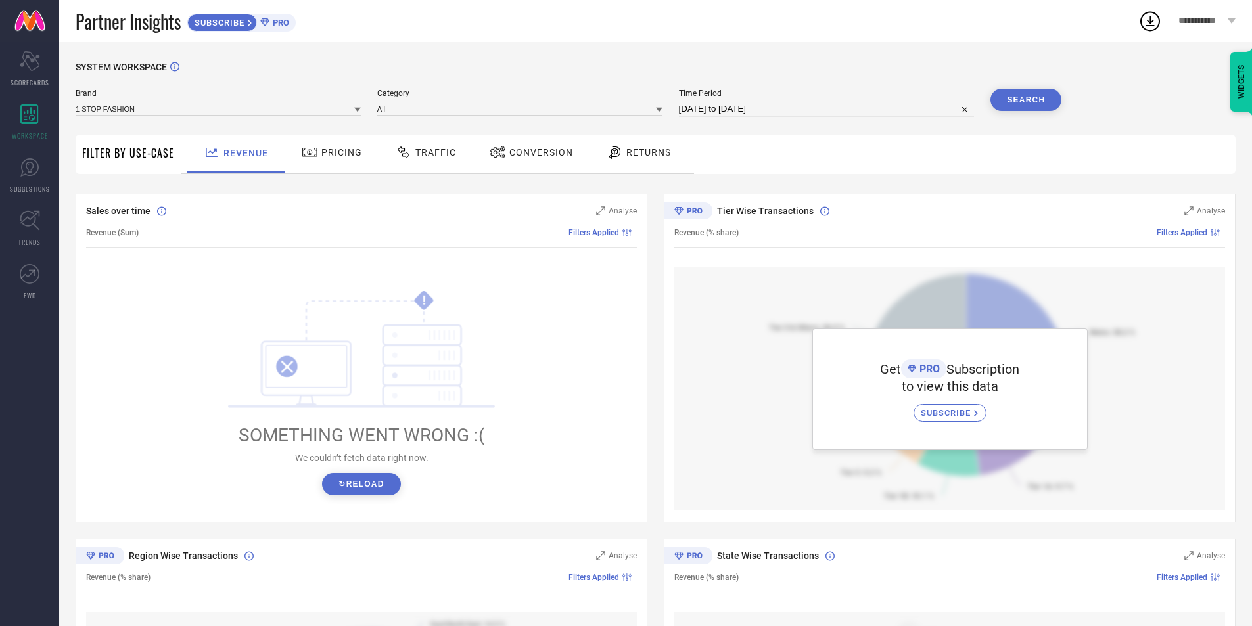
click at [636, 158] on span "Returns" at bounding box center [648, 152] width 45 height 11
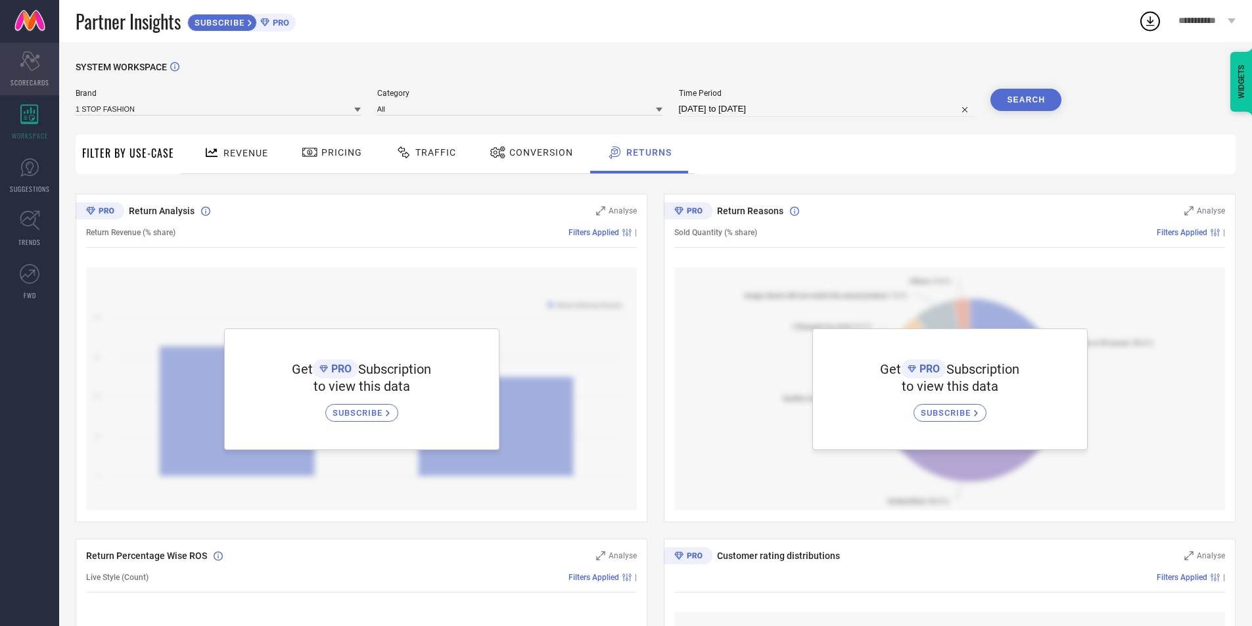
click at [32, 81] on span "SCORECARDS" at bounding box center [30, 83] width 39 height 10
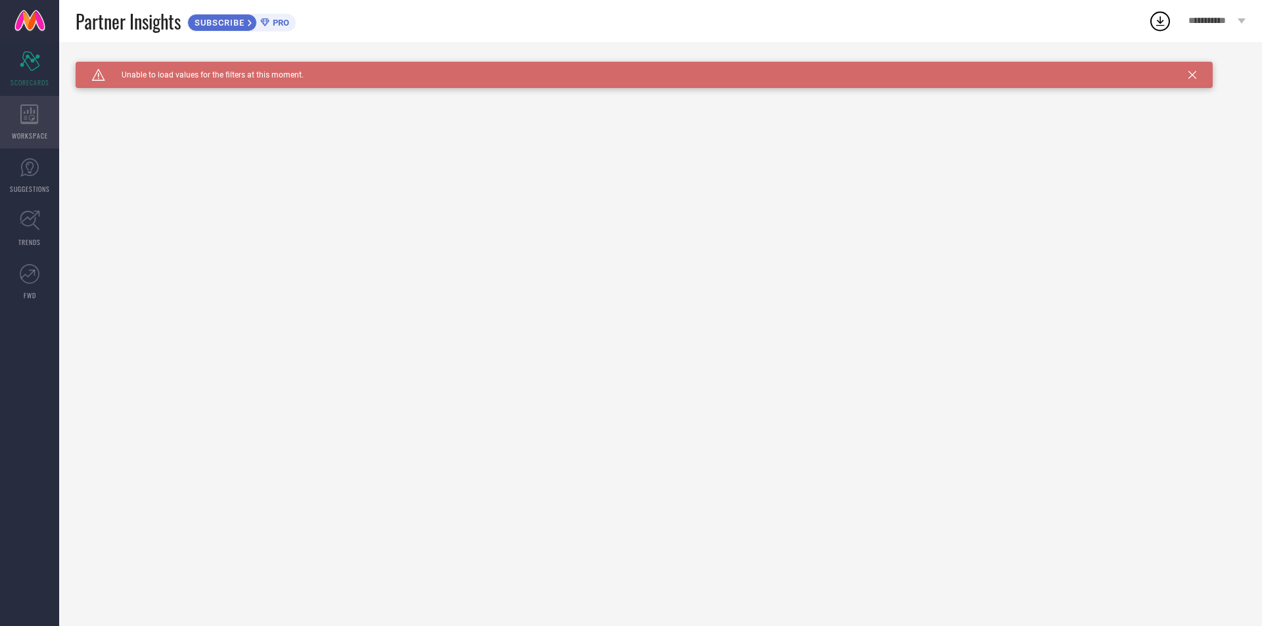
click at [43, 126] on div "WORKSPACE" at bounding box center [29, 122] width 59 height 53
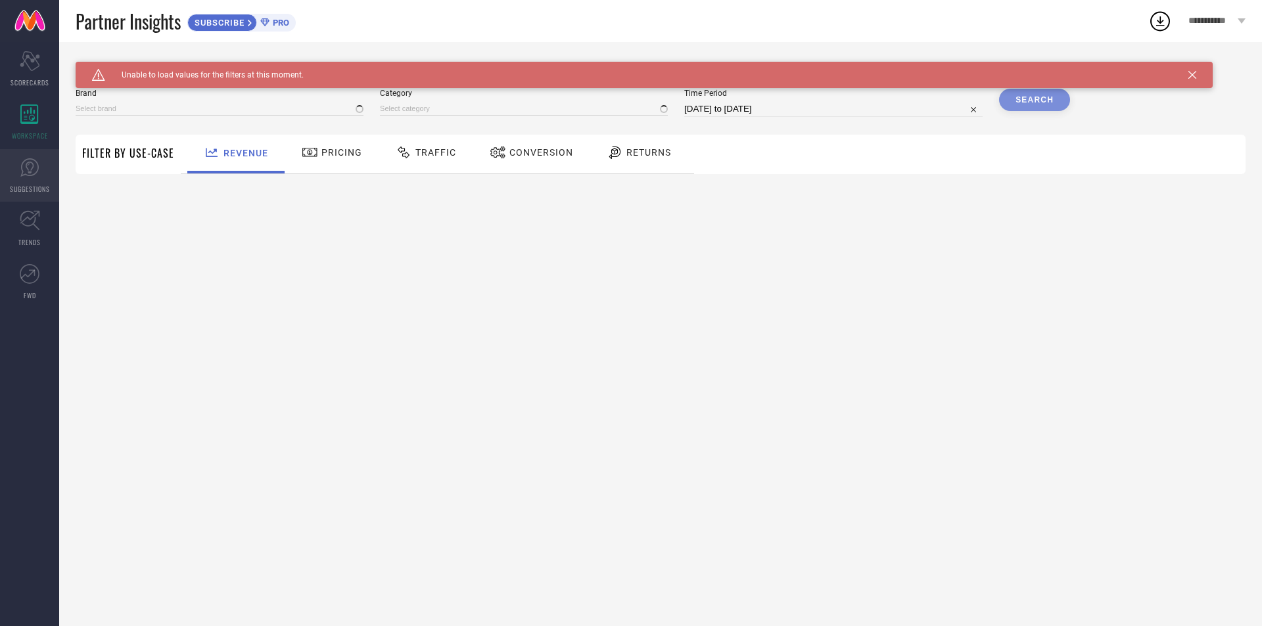
type input "1 STOP FASHION"
type input "All"
click at [35, 179] on link "SUGGESTIONS" at bounding box center [29, 175] width 59 height 53
